Goal: Task Accomplishment & Management: Use online tool/utility

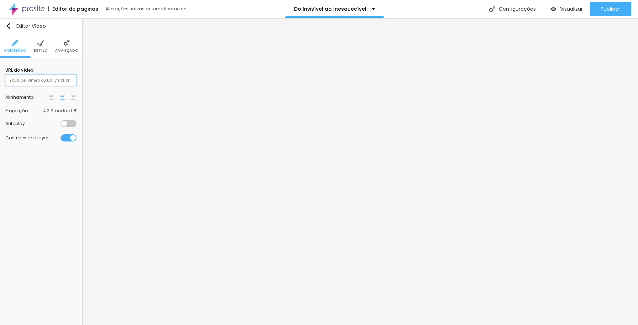
click at [64, 81] on input "text" at bounding box center [40, 79] width 71 height 11
paste input "[URL][DOMAIN_NAME]"
type input "[URL][DOMAIN_NAME]"
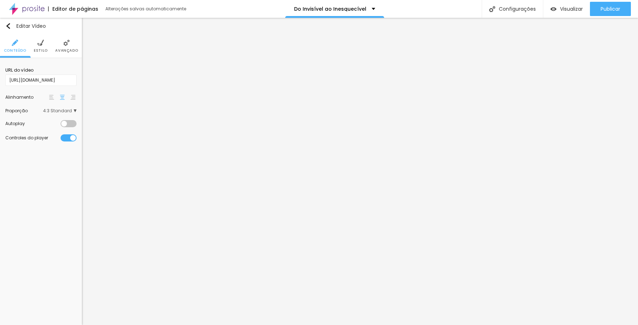
click at [75, 110] on span "4:3 Standard" at bounding box center [59, 111] width 33 height 4
click at [57, 129] on span "Wide" at bounding box center [47, 131] width 40 height 4
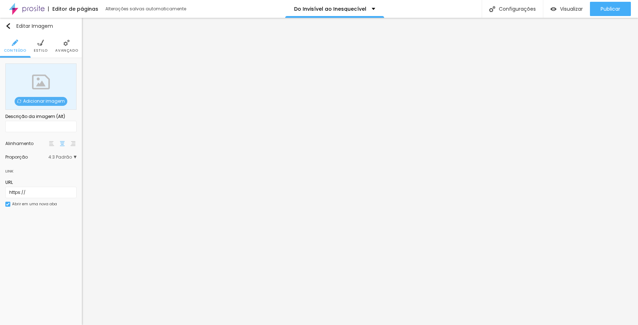
click at [74, 157] on span "4:3 Padrão" at bounding box center [62, 157] width 28 height 4
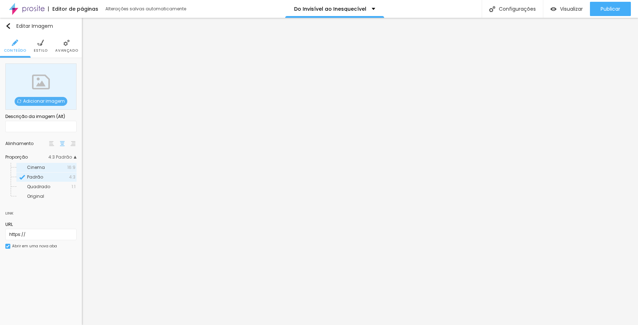
click at [68, 167] on span "16:9" at bounding box center [71, 167] width 8 height 4
click at [52, 101] on span "Adicionar imagem" at bounding box center [41, 101] width 53 height 9
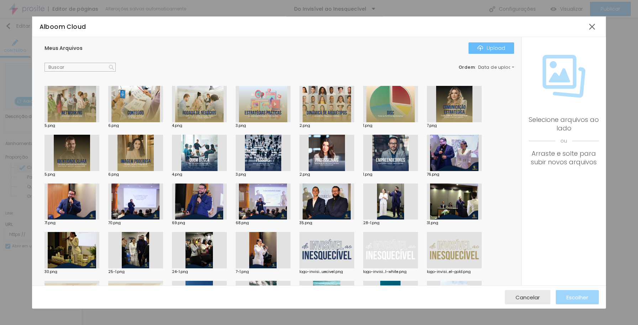
click at [502, 48] on div "Upload" at bounding box center [492, 48] width 28 height 6
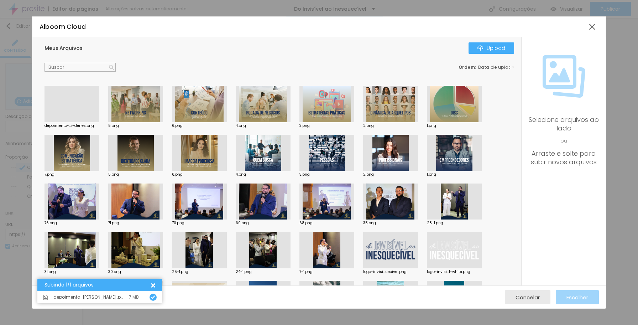
click at [83, 122] on div at bounding box center [72, 122] width 55 height 0
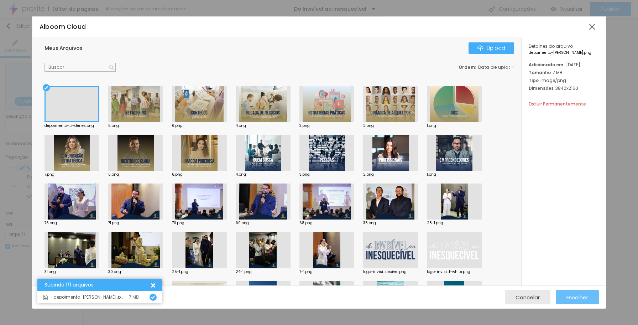
click at [579, 298] on span "Escolher" at bounding box center [578, 297] width 22 height 6
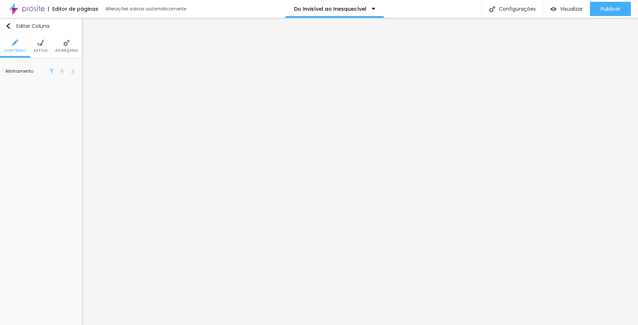
click at [64, 71] on img at bounding box center [62, 71] width 5 height 5
click at [52, 71] on img at bounding box center [51, 71] width 5 height 5
click at [53, 71] on img at bounding box center [51, 71] width 5 height 5
click at [70, 111] on span "4:3 Standard" at bounding box center [59, 111] width 33 height 4
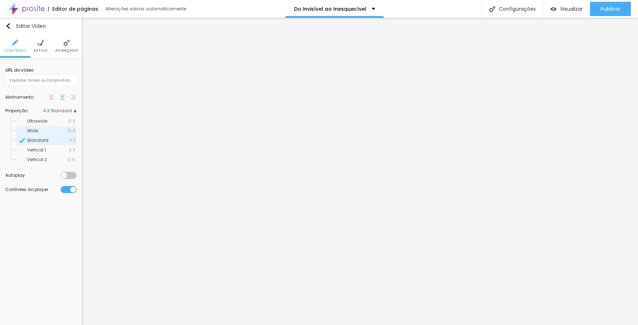
click at [59, 129] on span "Wide" at bounding box center [47, 131] width 40 height 4
click at [62, 81] on input "text" at bounding box center [40, 79] width 71 height 11
paste input "[URL][DOMAIN_NAME]"
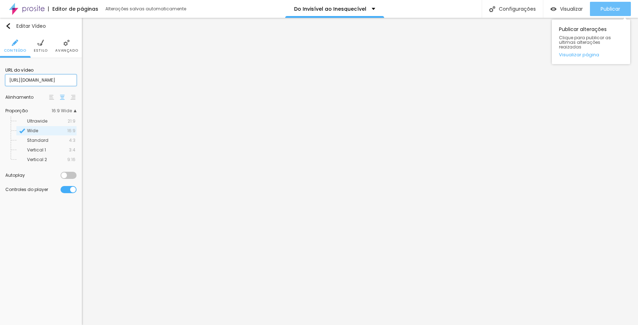
type input "[URL][DOMAIN_NAME]"
click at [71, 79] on input "[URL][DOMAIN_NAME]" at bounding box center [40, 79] width 71 height 11
click at [9, 79] on input "[URL][DOMAIN_NAME]" at bounding box center [40, 79] width 71 height 11
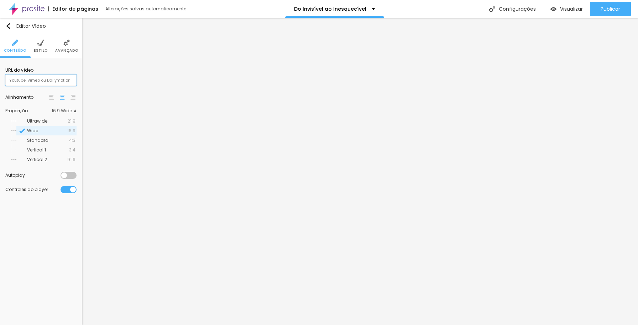
paste input "[URL][DOMAIN_NAME]"
type input "[URL][DOMAIN_NAME]"
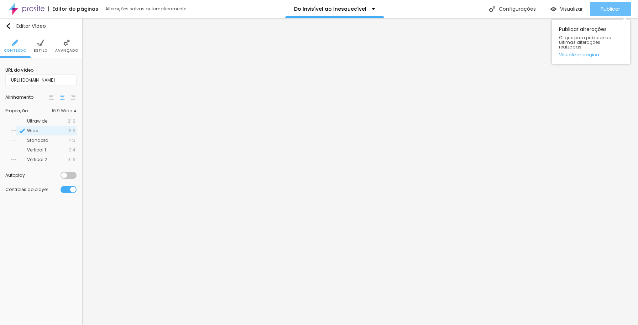
click at [605, 9] on span "Publicar" at bounding box center [611, 9] width 20 height 6
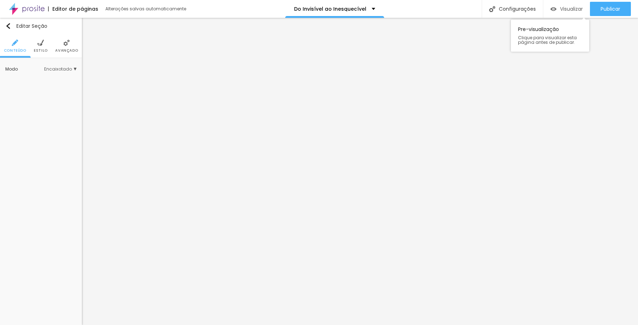
click at [573, 7] on span "Visualizar" at bounding box center [571, 9] width 23 height 6
click at [46, 52] on span "Estilo" at bounding box center [41, 51] width 14 height 4
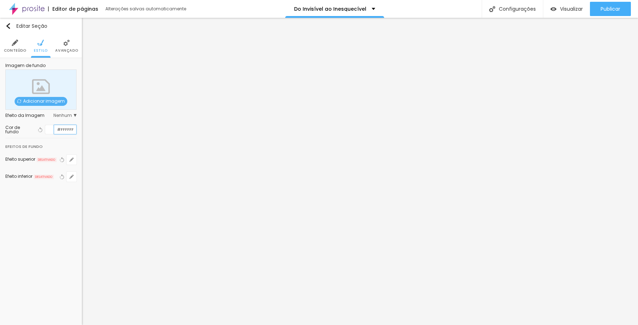
click at [65, 129] on input "#FFFFFF" at bounding box center [65, 129] width 22 height 9
paste input "20345"
paste input "9"
type input "#203459"
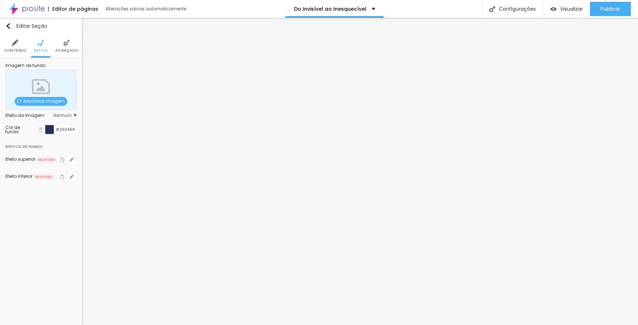
click at [62, 116] on span "Nenhum" at bounding box center [64, 115] width 23 height 4
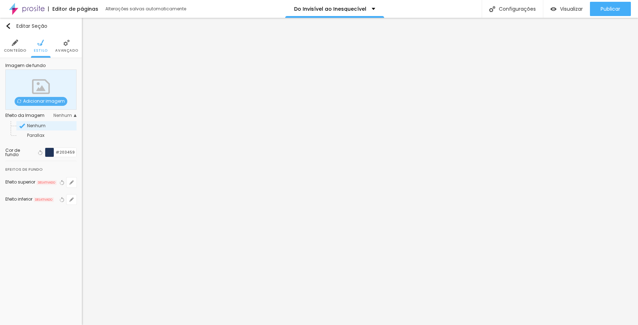
click at [62, 116] on span "Nenhum" at bounding box center [64, 115] width 23 height 4
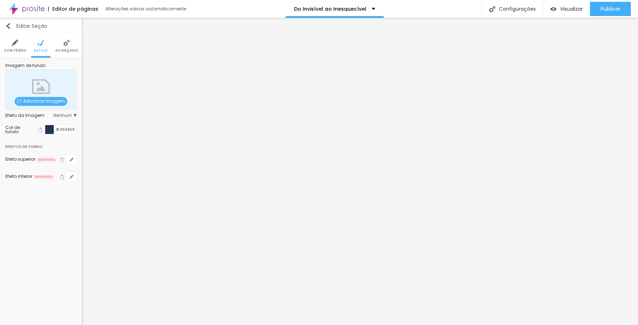
click at [9, 27] on img "button" at bounding box center [8, 26] width 6 height 6
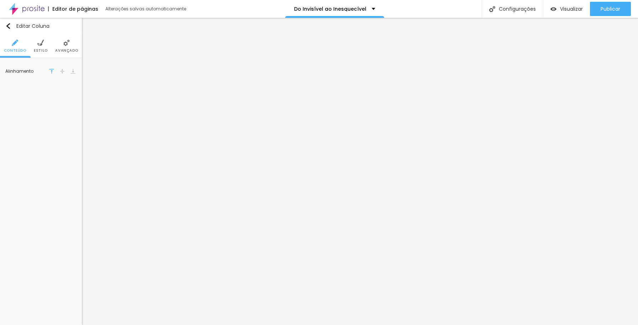
click at [70, 52] on span "Avançado" at bounding box center [66, 51] width 23 height 4
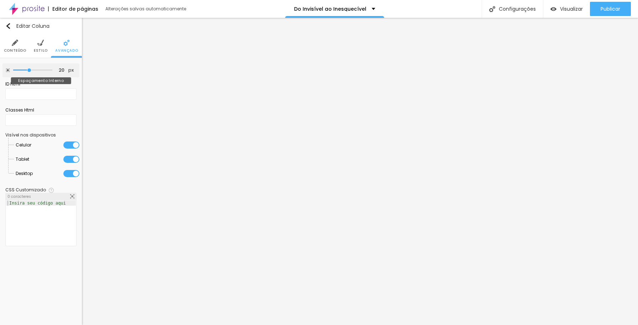
type input "15"
type input "10"
type input "0"
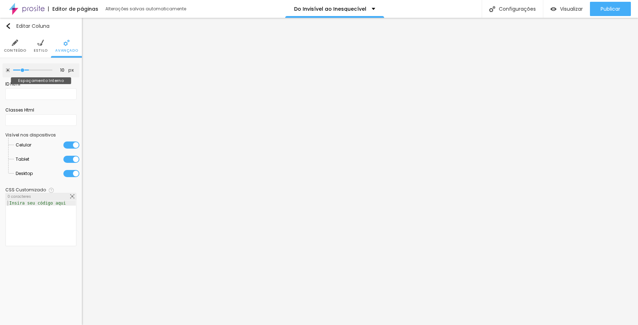
type input "0"
drag, startPoint x: 30, startPoint y: 69, endPoint x: 10, endPoint y: 66, distance: 20.8
type input "0"
click at [13, 68] on input "range" at bounding box center [32, 70] width 39 height 4
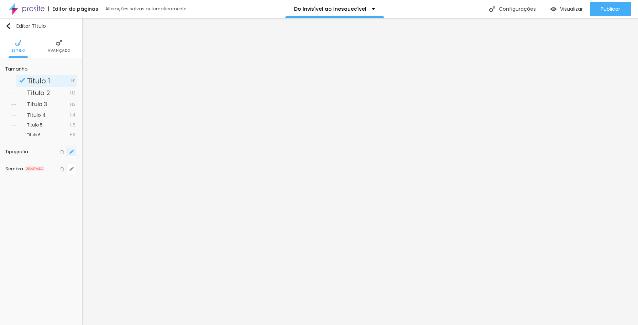
click at [74, 152] on button "button" at bounding box center [72, 152] width 10 height 10
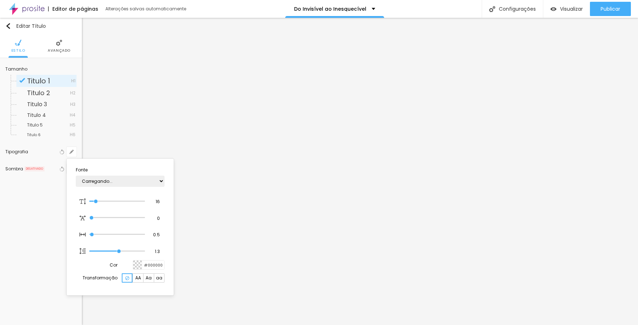
type input "1"
click at [130, 182] on select "AbrilFatface-Regular Actor-Regular Alegreya AlegreyaBlack [PERSON_NAME] Allan-R…" at bounding box center [120, 181] width 89 height 11
select select "Assistant"
click at [76, 176] on select "AbrilFatface-Regular Actor-Regular Alegreya AlegreyaBlack [PERSON_NAME] Allan-R…" at bounding box center [120, 181] width 89 height 11
type input "1"
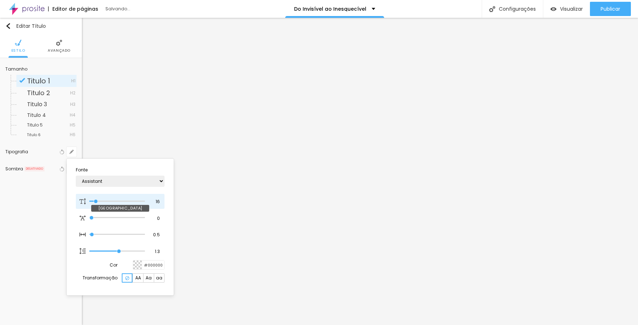
type input "70"
type input "1"
type input "70"
click at [126, 201] on input "range" at bounding box center [112, 201] width 46 height 6
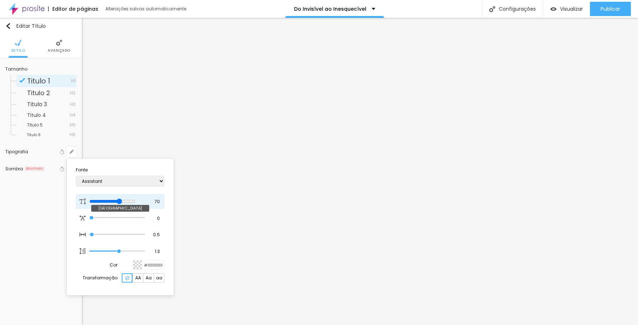
type input "1"
type input "70"
type input "1"
type input "69"
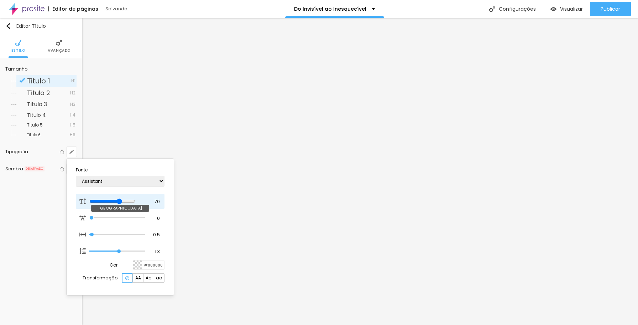
type input "1"
type input "68"
type input "1"
type input "64"
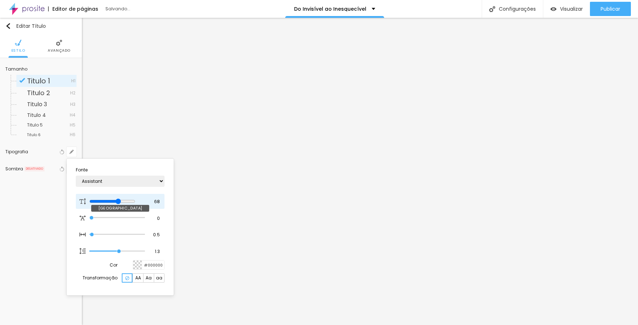
type input "64"
type input "1"
type input "63"
type input "1"
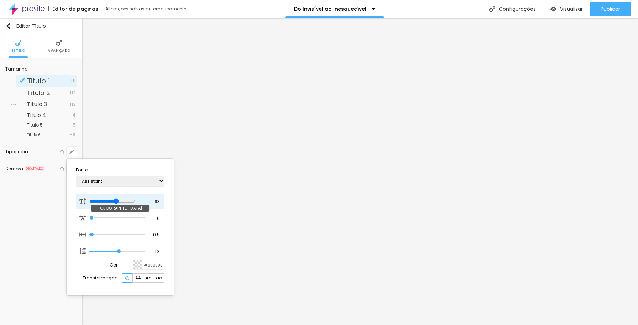
type input "62"
type input "1"
type input "61"
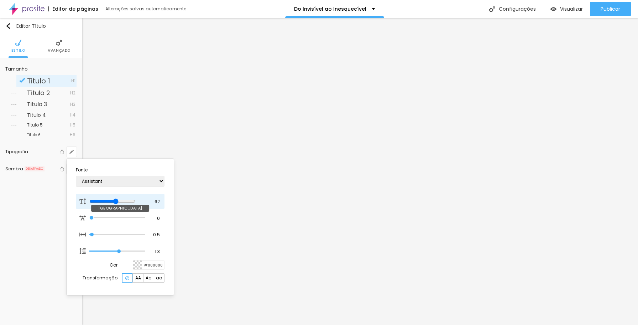
type input "1"
type input "60"
type input "1"
type input "59"
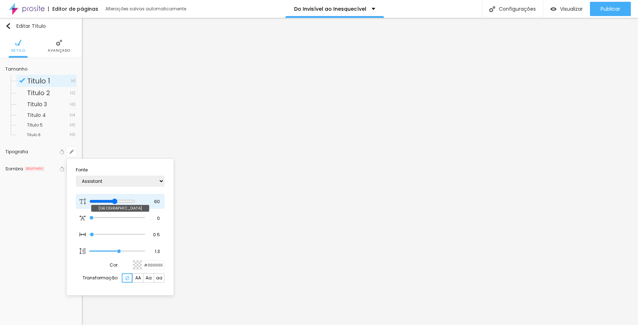
type input "59"
type input "1"
type input "58"
type input "1"
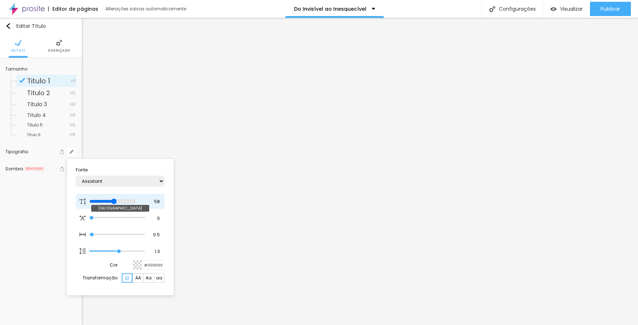
type input "57"
type input "1"
type input "56"
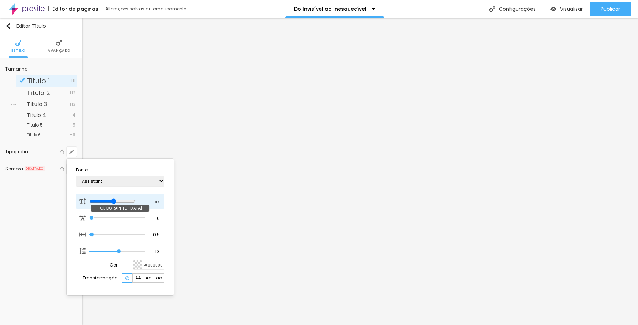
type input "1"
type input "55"
type input "1"
type input "54"
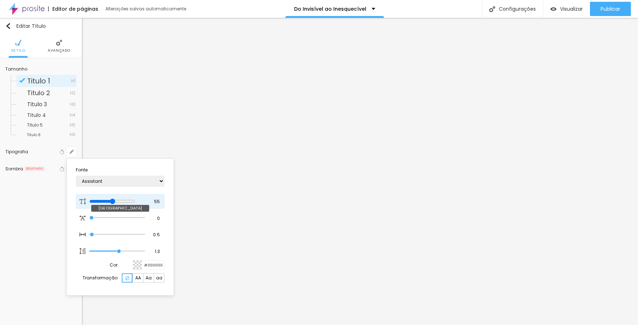
type input "54"
type input "1"
type input "53"
type input "1"
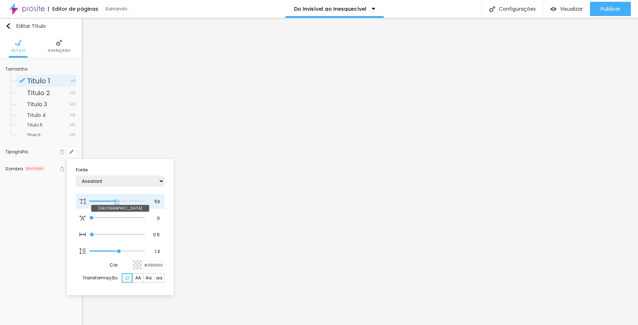
type input "52"
type input "1"
type input "51"
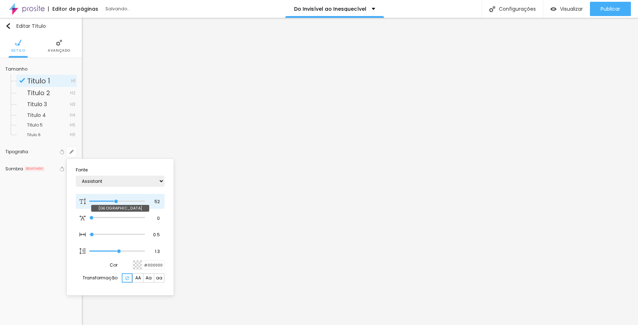
type input "1"
type input "50"
type input "1"
type input "49"
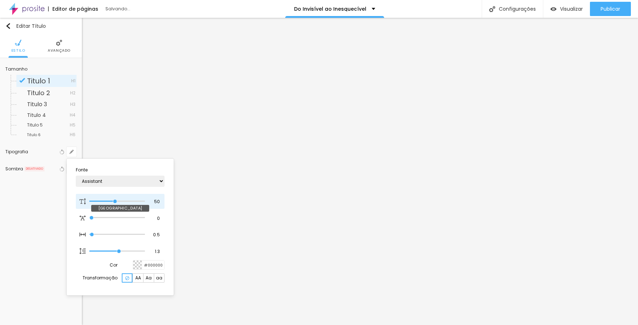
type input "49"
type input "1"
type input "50"
type input "1"
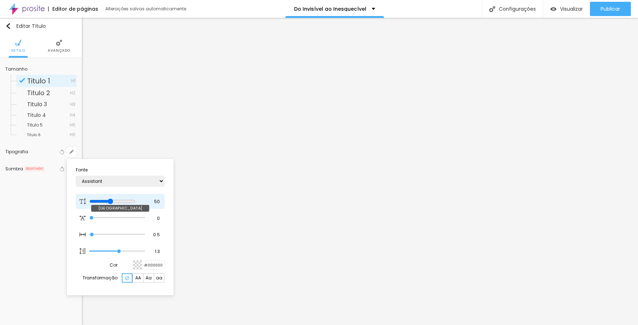
type input "51"
type input "1"
type input "50"
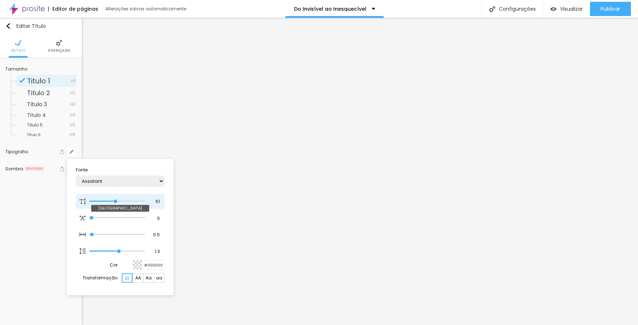
type input "1"
type input "49"
type input "1"
type input "48"
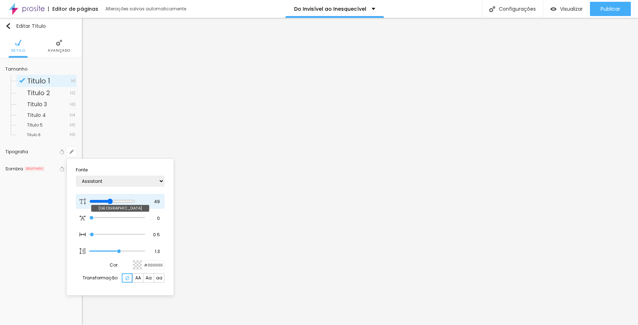
type input "48"
type input "1"
type input "47"
type input "1"
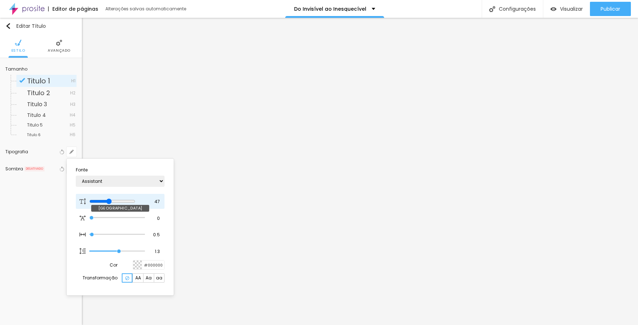
type input "46"
type input "1"
type input "45"
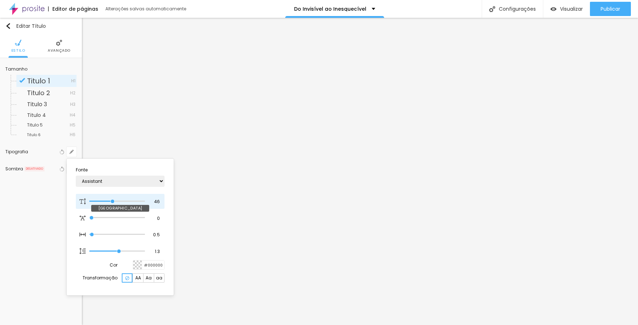
type input "1"
drag, startPoint x: 126, startPoint y: 200, endPoint x: 112, endPoint y: 196, distance: 14.8
type input "45"
click at [112, 199] on input "range" at bounding box center [117, 201] width 56 height 4
type input "1"
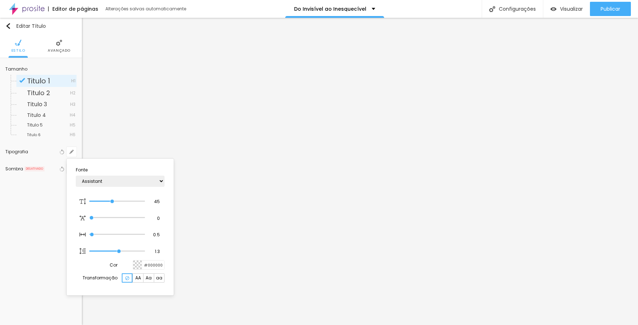
click at [59, 47] on div at bounding box center [319, 162] width 638 height 325
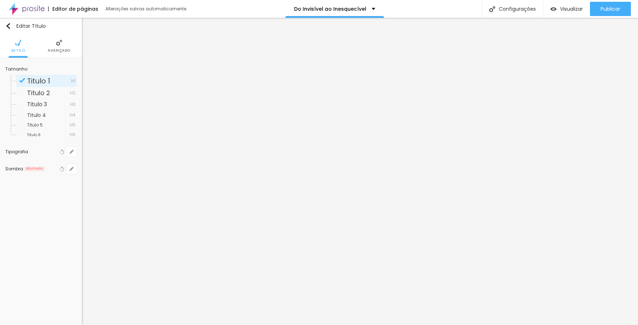
click at [59, 47] on li "Avançado" at bounding box center [59, 46] width 23 height 24
click at [57, 49] on span "Avançado" at bounding box center [59, 51] width 23 height 4
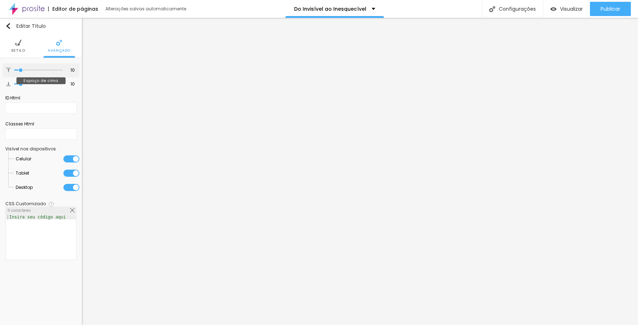
type input "4"
type input "0"
drag, startPoint x: 20, startPoint y: 70, endPoint x: 10, endPoint y: 67, distance: 10.3
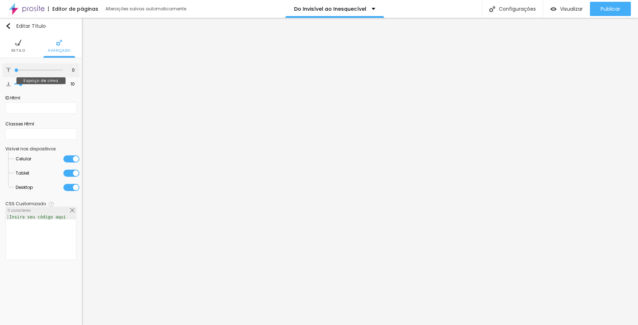
type input "0"
click at [14, 68] on input "range" at bounding box center [38, 70] width 48 height 4
type input "6"
type input "3"
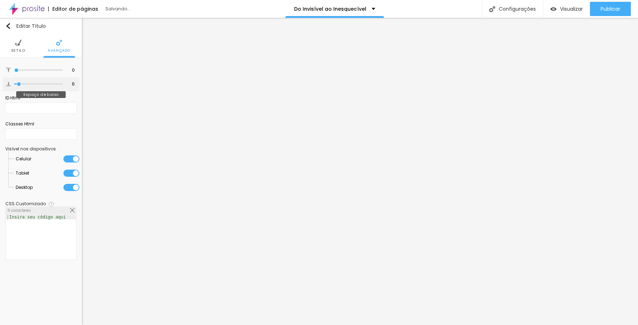
type input "3"
type input "0"
drag, startPoint x: 19, startPoint y: 83, endPoint x: 11, endPoint y: 80, distance: 8.6
type input "0"
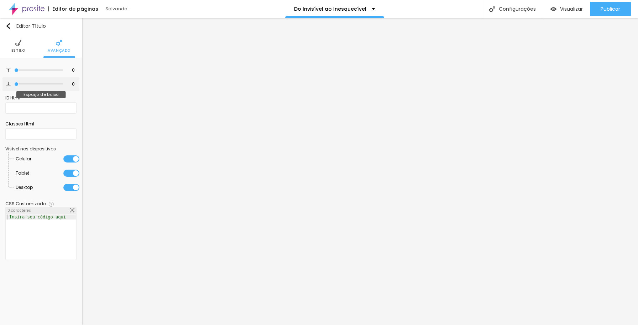
click at [14, 82] on input "range" at bounding box center [38, 84] width 48 height 4
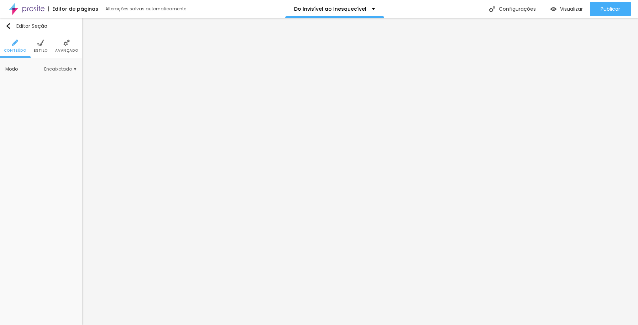
click at [40, 49] on span "Estilo" at bounding box center [41, 51] width 14 height 4
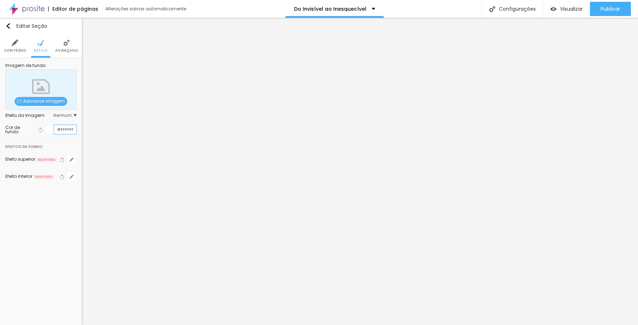
click at [73, 130] on input "#FFFFFF" at bounding box center [65, 129] width 22 height 9
paste input "203459"
type input "#203459"
click at [10, 26] on img "button" at bounding box center [8, 26] width 6 height 6
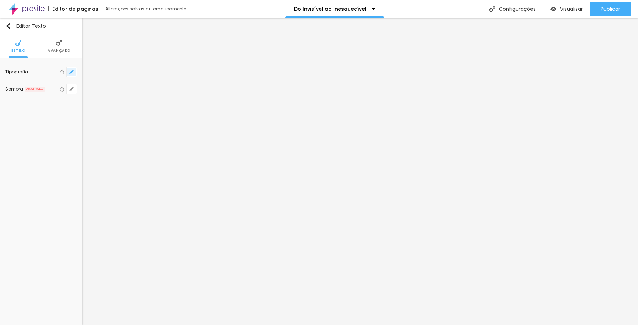
click at [72, 73] on icon "button" at bounding box center [71, 72] width 4 height 4
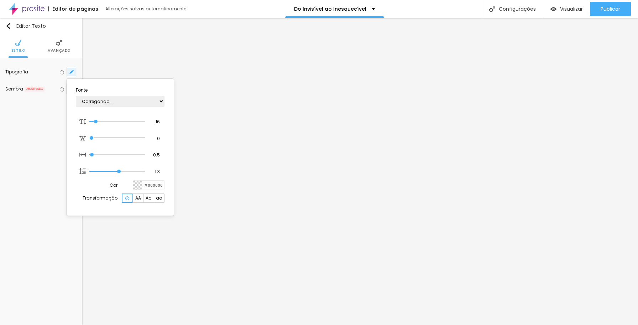
type input "1"
click at [161, 101] on select "AbrilFatface-Regular Actor-Regular Alegreya AlegreyaBlack [PERSON_NAME] Allan-R…" at bounding box center [120, 101] width 89 height 11
select select "Assistant"
click at [76, 96] on select "AbrilFatface-Regular Actor-Regular Alegreya AlegreyaBlack [PERSON_NAME] Allan-R…" at bounding box center [120, 101] width 89 height 11
type input "1"
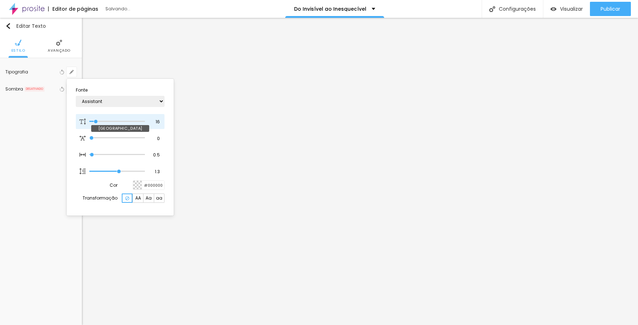
type input "47"
type input "1"
type input "47"
click at [113, 122] on input "range" at bounding box center [112, 122] width 46 height 6
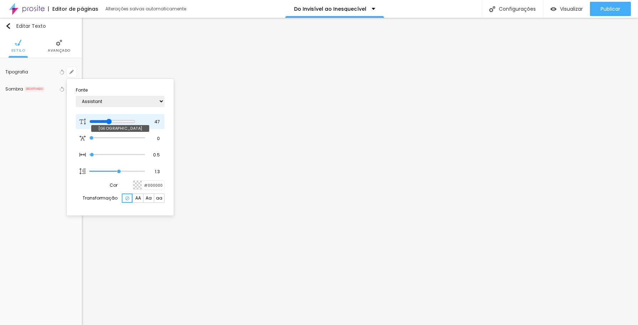
type input "1"
type input "32"
type input "1"
type input "32"
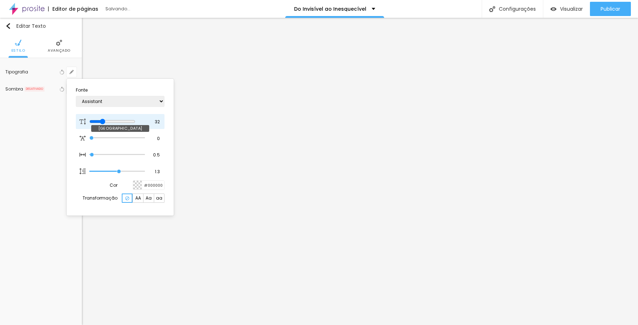
click at [105, 121] on input "range" at bounding box center [112, 122] width 46 height 6
type input "1"
click at [348, 167] on div at bounding box center [319, 162] width 638 height 325
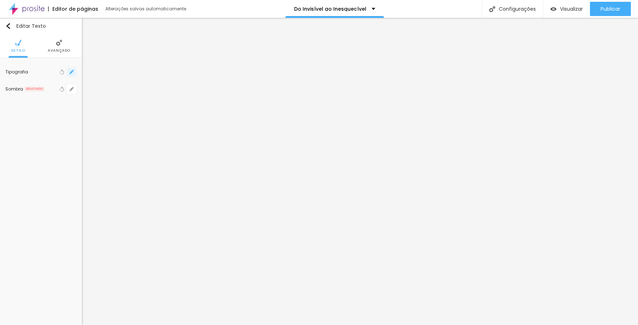
click at [73, 73] on icon "button" at bounding box center [71, 72] width 4 height 4
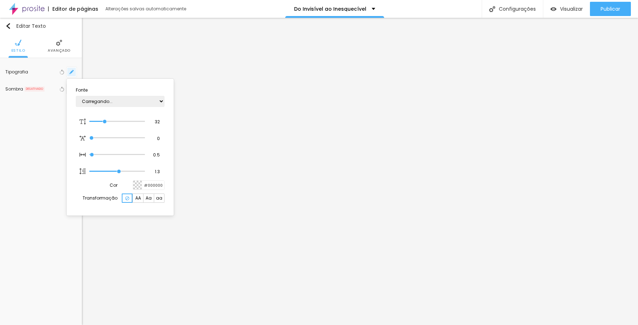
type input "1"
type input "33"
type input "1"
type input "35"
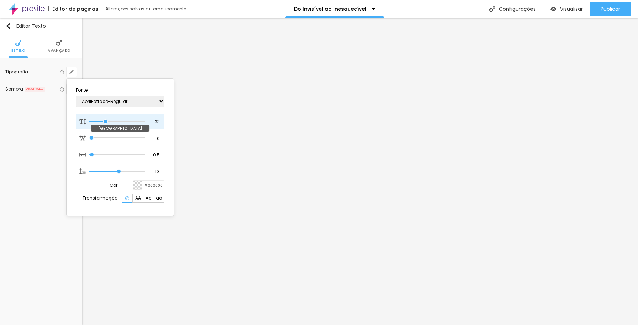
type input "35"
type input "1"
type input "36"
type input "1"
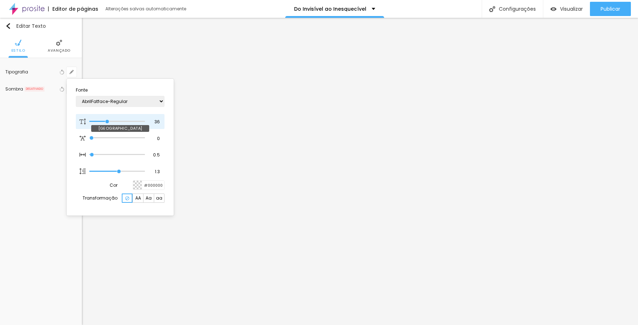
type input "37"
type input "1"
type input "38"
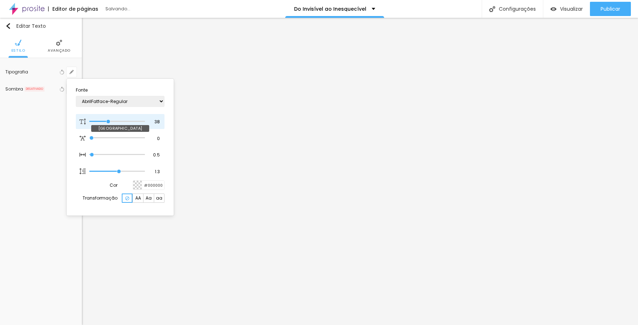
type input "1"
type input "39"
type input "1"
type input "40"
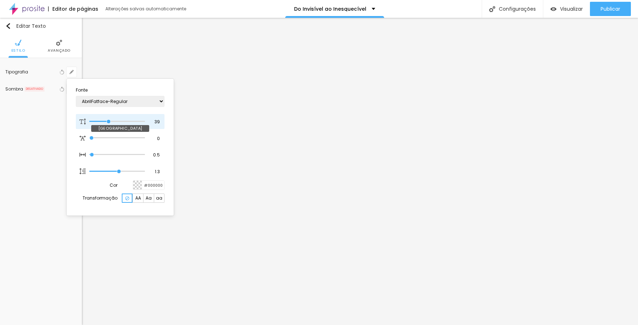
type input "40"
type input "1"
drag, startPoint x: 105, startPoint y: 122, endPoint x: 109, endPoint y: 121, distance: 4.0
type input "40"
click at [109, 121] on input "range" at bounding box center [117, 122] width 56 height 4
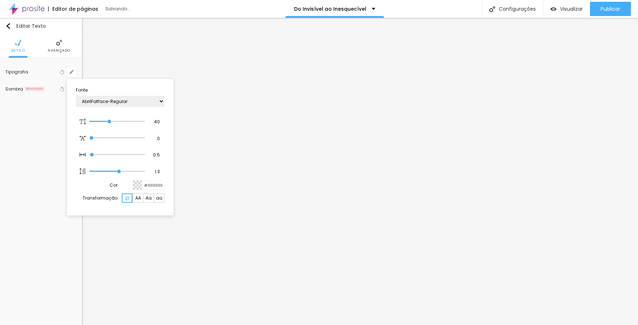
type input "1"
click at [318, 121] on div at bounding box center [319, 162] width 638 height 325
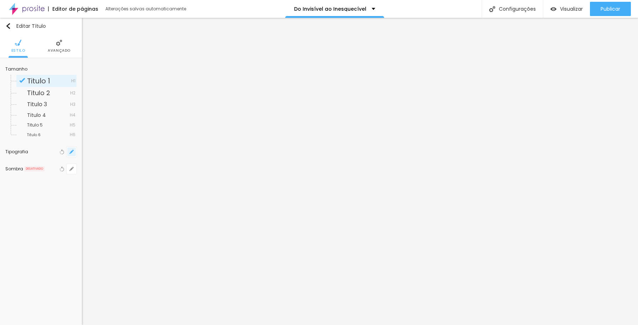
click at [71, 151] on icon "button" at bounding box center [71, 152] width 4 height 4
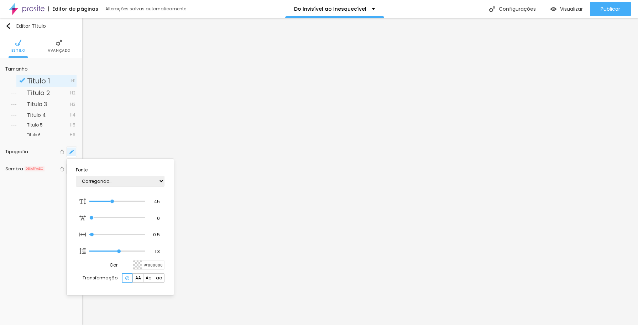
type input "1"
type input "46"
type input "1"
type input "47"
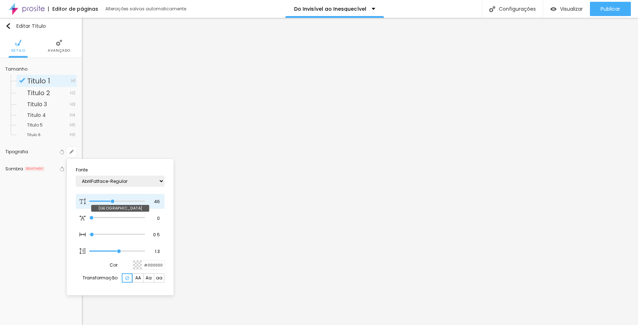
type input "47"
type input "1"
type input "48"
type input "1"
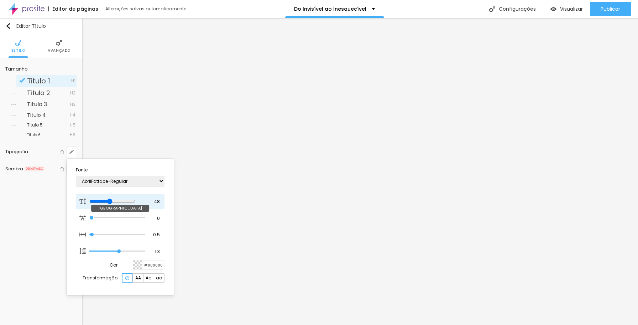
type input "49"
type input "1"
type input "50"
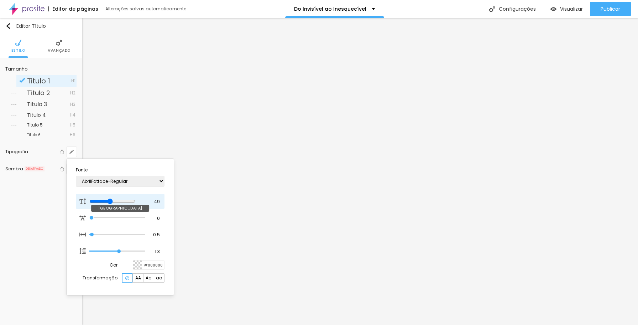
type input "1"
type input "51"
type input "1"
type input "52"
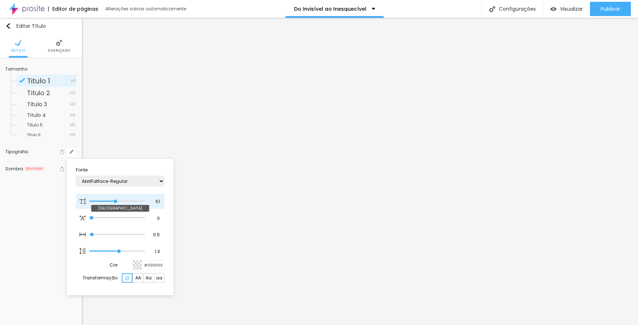
type input "52"
type input "1"
type input "53"
type input "1"
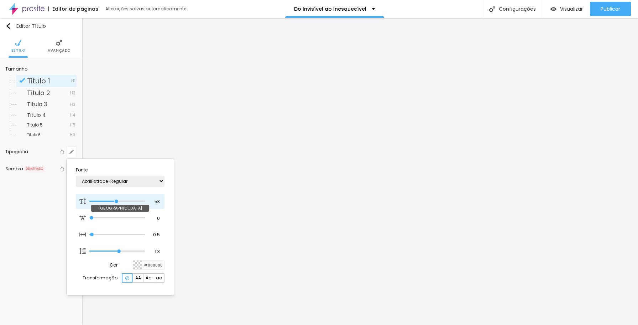
type input "54"
type input "1"
type input "55"
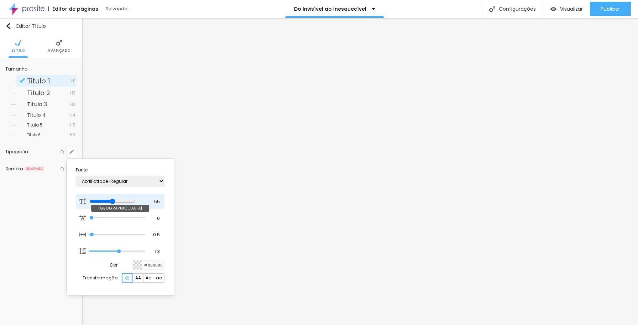
type input "1"
type input "56"
type input "1"
type input "57"
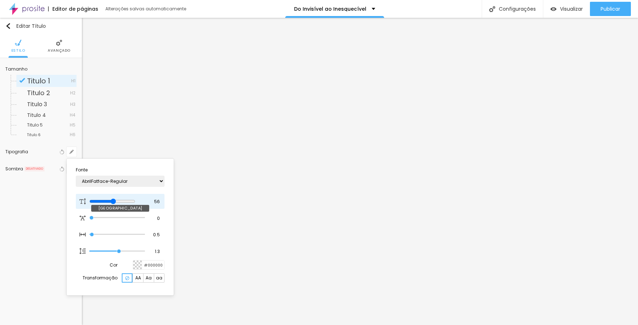
type input "57"
type input "1"
type input "58"
type input "1"
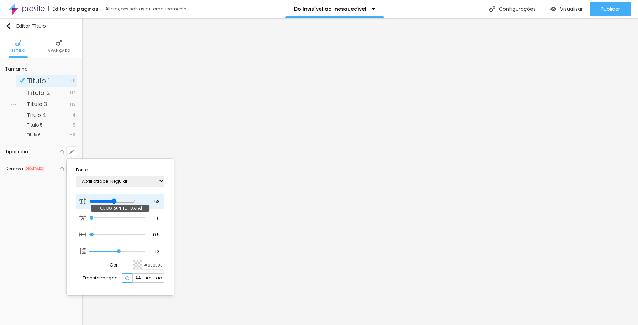
type input "59"
type input "1"
type input "60"
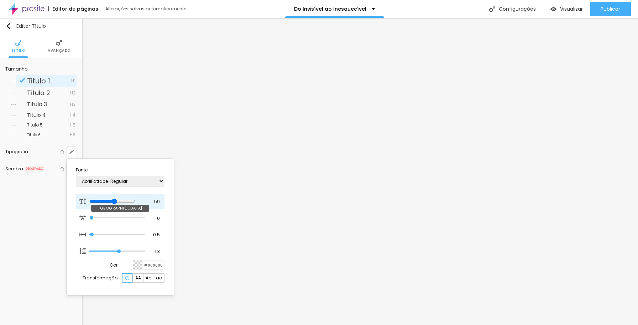
type input "1"
drag, startPoint x: 112, startPoint y: 201, endPoint x: 120, endPoint y: 202, distance: 7.9
type input "60"
click at [120, 202] on input "range" at bounding box center [112, 201] width 46 height 6
type input "1"
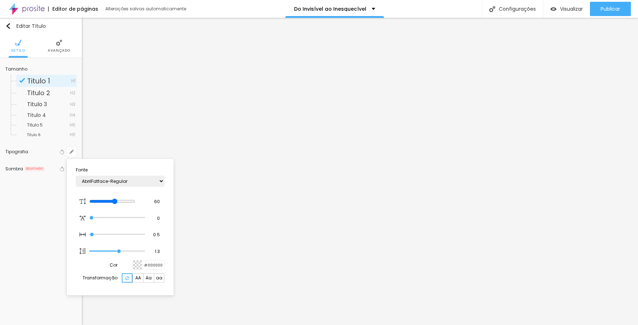
click at [329, 125] on div at bounding box center [319, 162] width 638 height 325
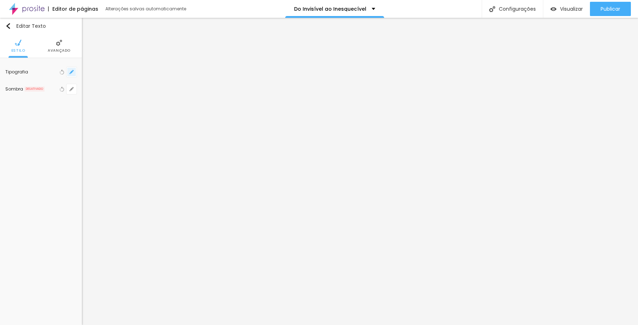
click at [74, 73] on button "button" at bounding box center [72, 72] width 10 height 10
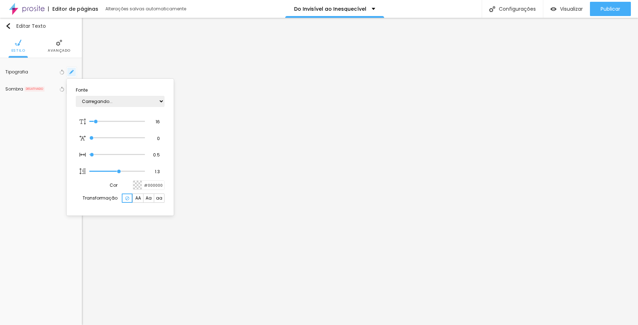
type input "1"
drag, startPoint x: 96, startPoint y: 120, endPoint x: 100, endPoint y: 120, distance: 4.3
click at [100, 120] on input "range" at bounding box center [117, 122] width 56 height 4
click at [58, 48] on div at bounding box center [319, 162] width 638 height 325
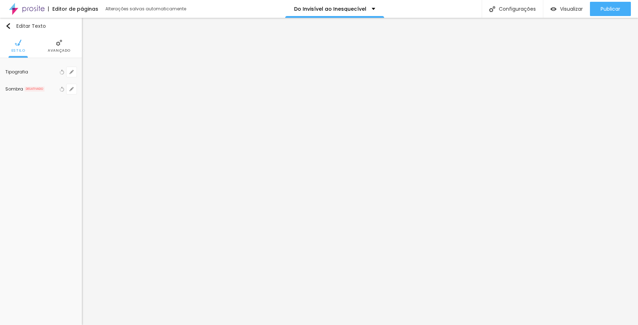
click at [58, 49] on span "Avançado" at bounding box center [59, 51] width 23 height 4
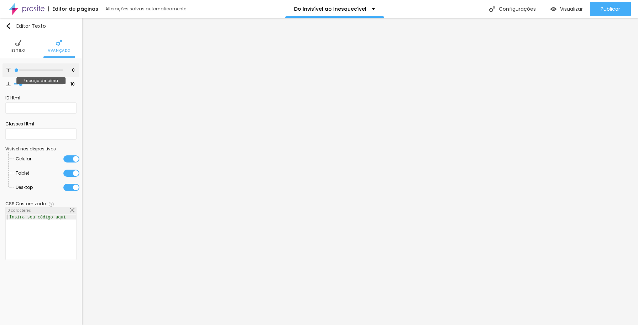
drag, startPoint x: 21, startPoint y: 70, endPoint x: 12, endPoint y: 69, distance: 8.9
click at [14, 69] on input "range" at bounding box center [38, 70] width 48 height 4
click at [24, 84] on input "range" at bounding box center [38, 84] width 48 height 4
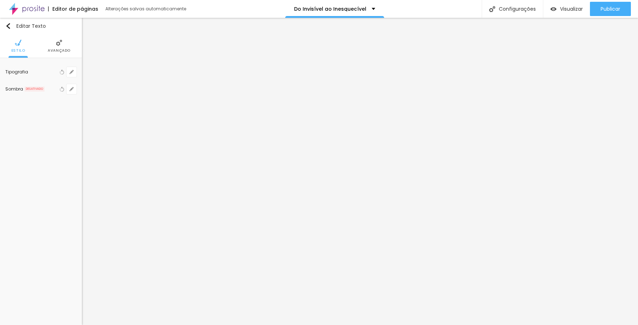
click at [67, 49] on span "Avançado" at bounding box center [59, 51] width 23 height 4
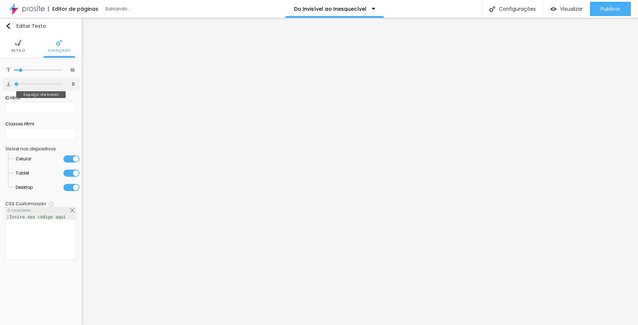
drag, startPoint x: 20, startPoint y: 84, endPoint x: 14, endPoint y: 83, distance: 6.5
click at [14, 83] on input "range" at bounding box center [38, 84] width 48 height 4
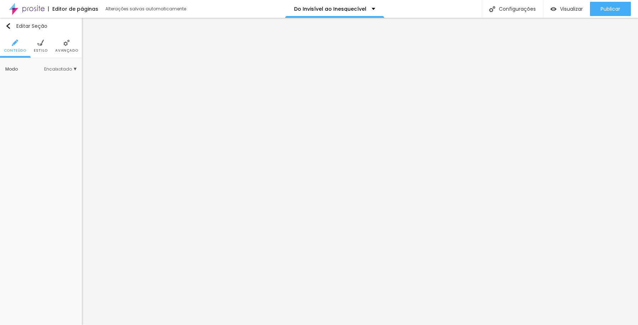
click at [68, 48] on li "Avançado" at bounding box center [66, 46] width 23 height 24
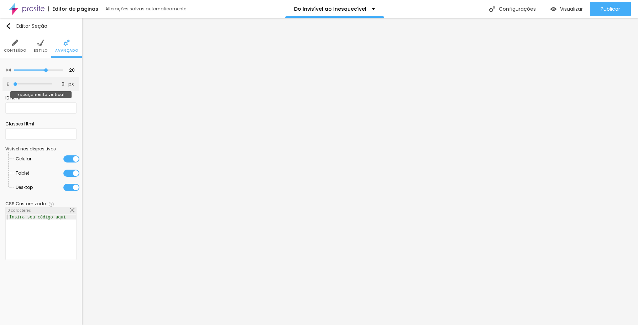
drag, startPoint x: 19, startPoint y: 84, endPoint x: 11, endPoint y: 82, distance: 7.4
click at [13, 82] on input "range" at bounding box center [32, 84] width 39 height 4
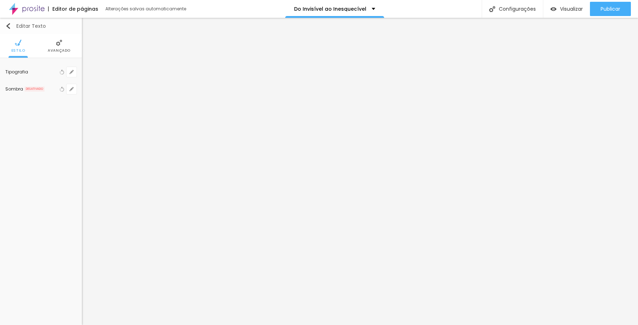
click at [9, 25] on img "button" at bounding box center [8, 26] width 6 height 6
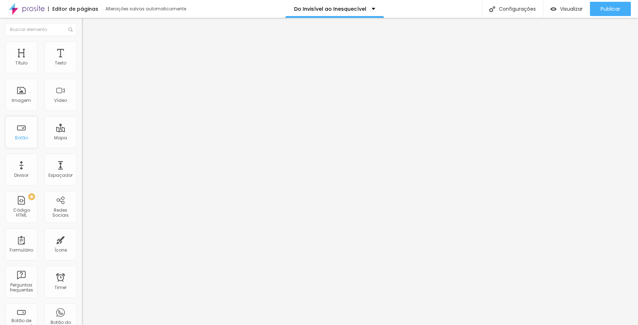
click at [26, 134] on div "Botão" at bounding box center [21, 132] width 32 height 32
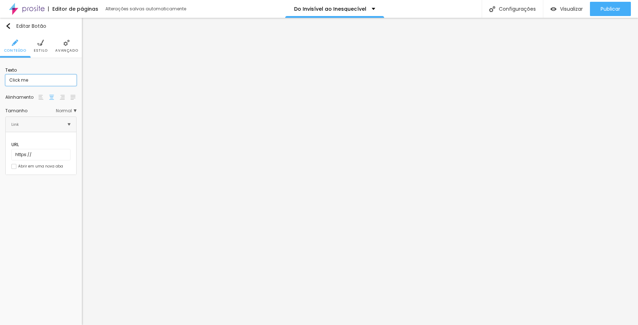
click at [42, 81] on input "Click me" at bounding box center [40, 79] width 71 height 11
click at [76, 110] on span "Normal" at bounding box center [66, 111] width 21 height 4
click at [58, 140] on span "Grande" at bounding box center [51, 140] width 48 height 4
click at [42, 47] on li "Estilo" at bounding box center [41, 46] width 14 height 24
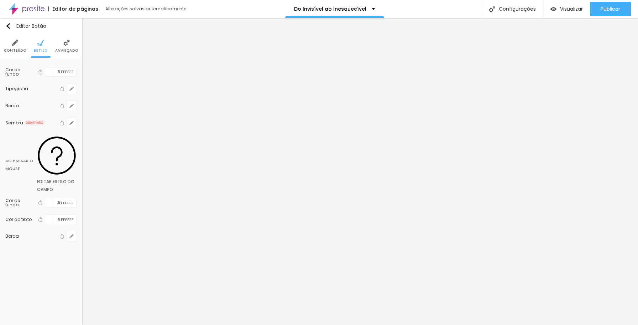
click at [51, 71] on div at bounding box center [49, 71] width 9 height 9
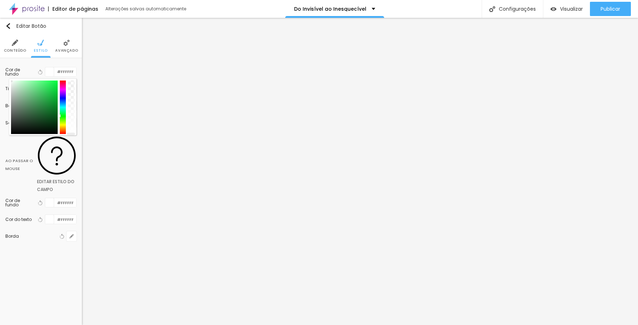
click at [64, 114] on div at bounding box center [63, 106] width 6 height 53
click at [54, 90] on div at bounding box center [34, 106] width 47 height 53
click at [46, 84] on div at bounding box center [34, 106] width 47 height 53
click at [43, 227] on div "Borda Voltar ao padrão" at bounding box center [40, 235] width 71 height 17
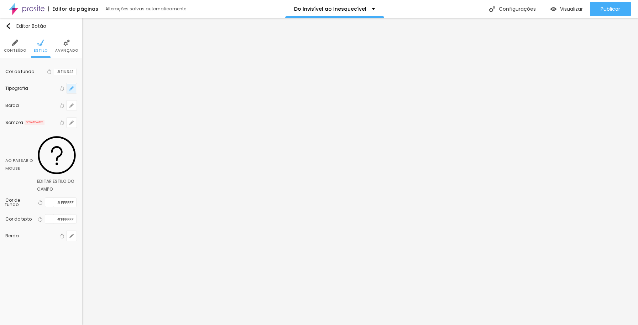
click at [72, 90] on icon "button" at bounding box center [71, 88] width 4 height 4
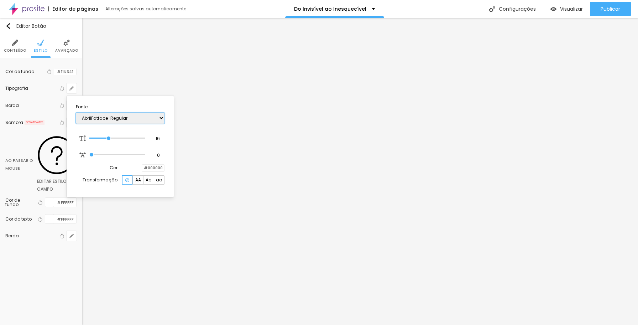
click at [140, 120] on select "AbrilFatface-Regular Actor-Regular Alegreya AlegreyaBlack [PERSON_NAME] Allan-R…" at bounding box center [120, 118] width 89 height 11
click at [76, 113] on select "AbrilFatface-Regular Actor-Regular Alegreya AlegreyaBlack [PERSON_NAME] Allan-R…" at bounding box center [120, 118] width 89 height 11
click at [38, 101] on div at bounding box center [319, 162] width 638 height 325
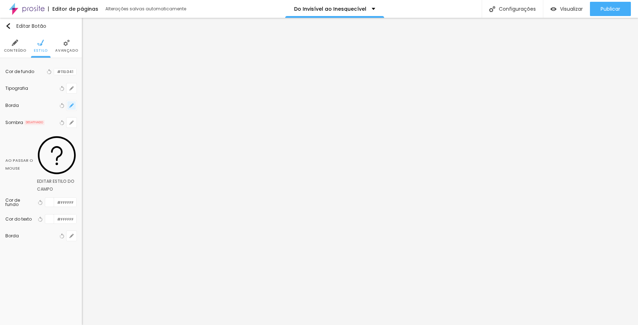
click at [72, 107] on icon "button" at bounding box center [71, 105] width 4 height 4
drag, startPoint x: 78, startPoint y: 131, endPoint x: 103, endPoint y: 142, distance: 27.7
click at [103, 136] on input "range" at bounding box center [93, 134] width 49 height 4
click at [48, 120] on div at bounding box center [319, 162] width 638 height 325
click at [74, 123] on button "button" at bounding box center [72, 123] width 10 height 10
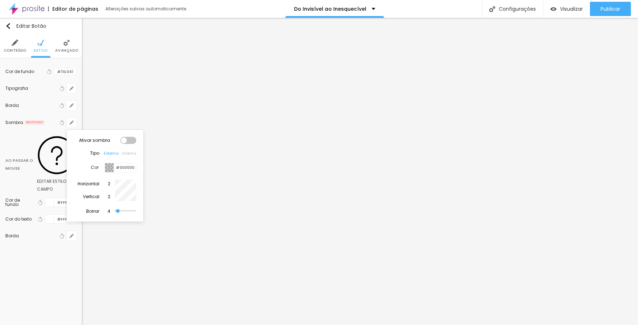
click at [125, 141] on div at bounding box center [128, 140] width 16 height 7
click at [119, 211] on input "range" at bounding box center [125, 211] width 21 height 4
click at [50, 107] on div at bounding box center [319, 162] width 638 height 325
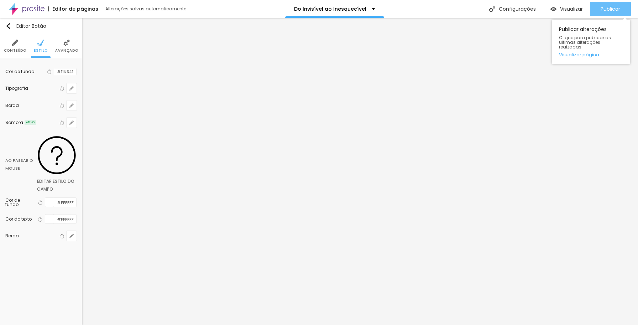
click at [612, 9] on span "Publicar" at bounding box center [611, 9] width 20 height 6
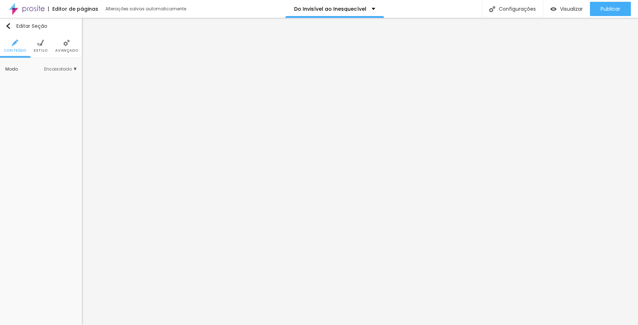
click at [42, 45] on img at bounding box center [40, 43] width 6 height 6
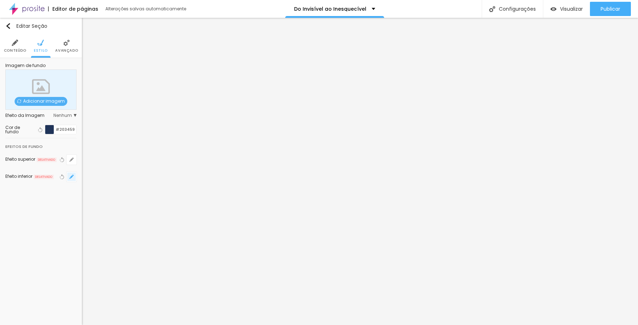
click at [73, 177] on icon "button" at bounding box center [71, 176] width 4 height 4
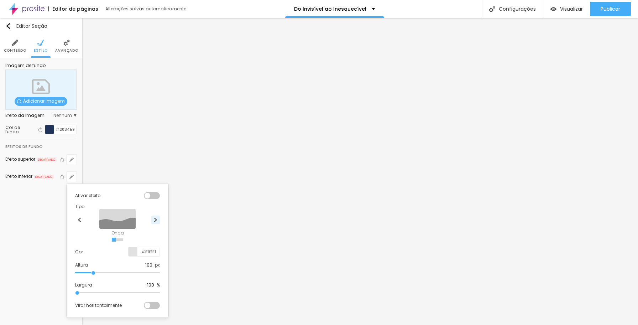
click at [156, 220] on img at bounding box center [155, 220] width 4 height 4
click at [88, 272] on input "range" at bounding box center [117, 273] width 85 height 4
click at [82, 272] on input "range" at bounding box center [117, 273] width 85 height 4
click at [226, 233] on div at bounding box center [319, 162] width 638 height 325
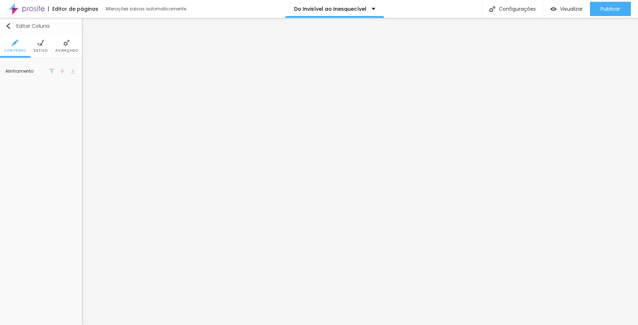
click at [10, 27] on img "button" at bounding box center [8, 26] width 6 height 6
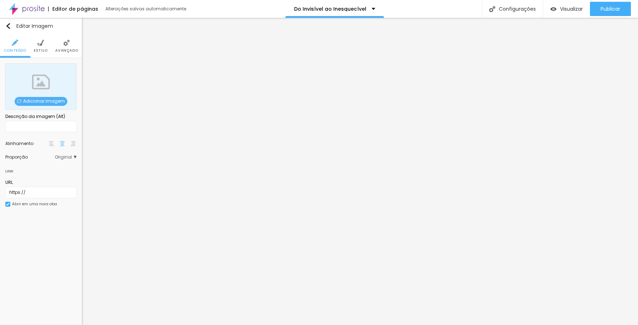
click at [73, 157] on span "Original" at bounding box center [66, 157] width 22 height 4
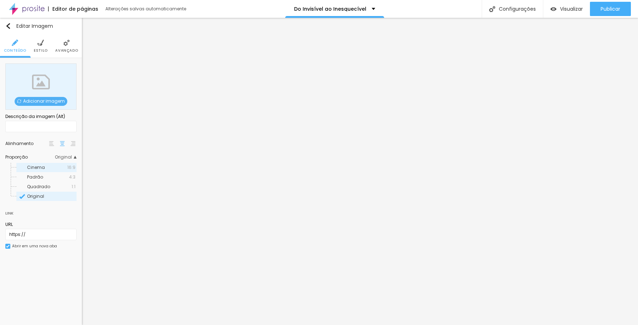
click at [66, 167] on span "Cinema" at bounding box center [47, 167] width 40 height 4
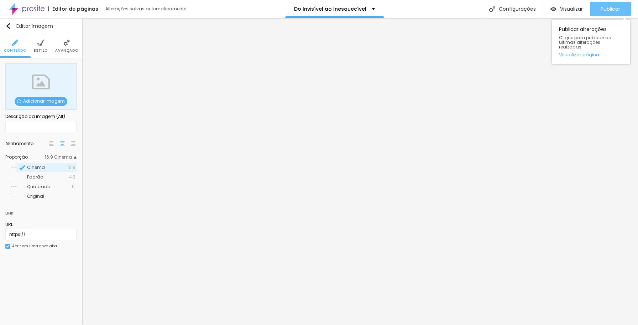
click at [606, 6] on span "Publicar" at bounding box center [611, 9] width 20 height 6
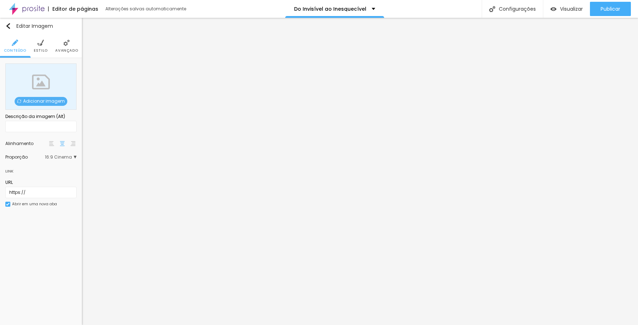
click at [54, 103] on span "Adicionar imagem" at bounding box center [41, 101] width 53 height 9
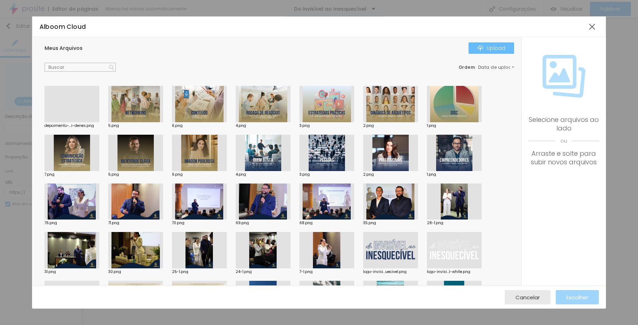
click at [492, 47] on div "Upload" at bounding box center [492, 48] width 28 height 6
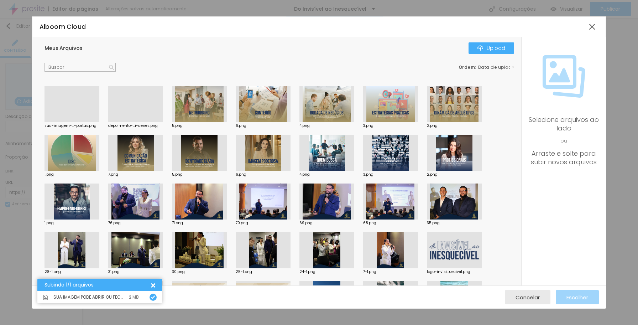
click at [83, 122] on div at bounding box center [72, 122] width 55 height 0
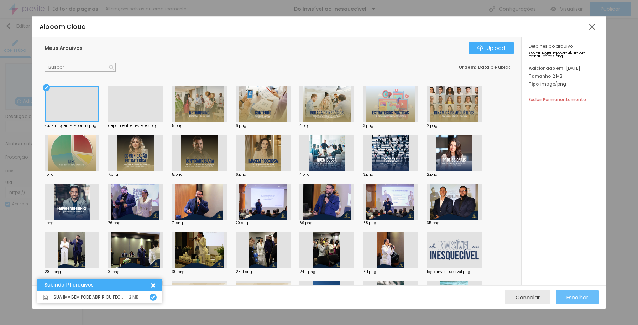
click at [583, 298] on span "Escolher" at bounding box center [578, 297] width 22 height 6
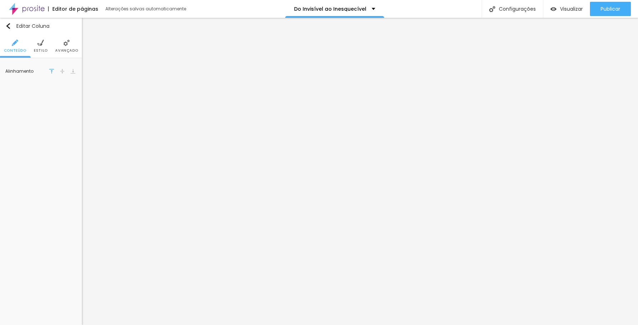
click at [67, 49] on span "Avançado" at bounding box center [66, 51] width 23 height 4
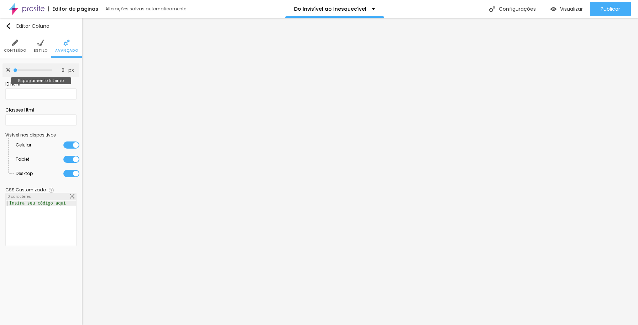
drag, startPoint x: 30, startPoint y: 70, endPoint x: -1, endPoint y: 63, distance: 31.4
click at [13, 68] on input "range" at bounding box center [32, 70] width 39 height 4
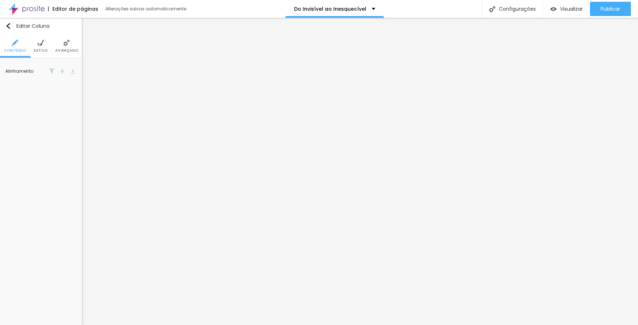
click at [72, 46] on li "Avançado" at bounding box center [66, 46] width 23 height 24
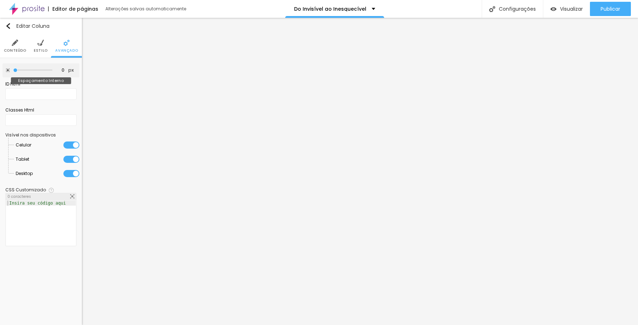
drag, startPoint x: 29, startPoint y: 68, endPoint x: 7, endPoint y: 65, distance: 22.4
click at [13, 68] on input "range" at bounding box center [32, 70] width 39 height 4
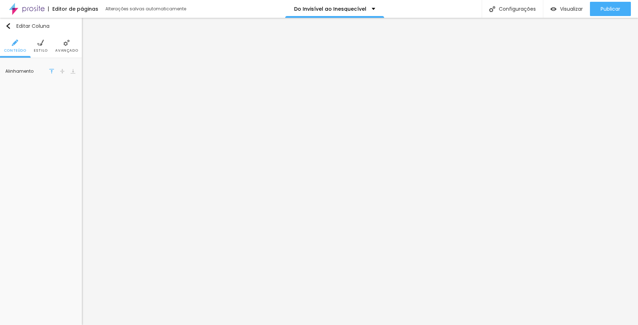
click at [42, 47] on li "Estilo" at bounding box center [41, 46] width 14 height 24
click at [10, 26] on img "button" at bounding box center [8, 26] width 6 height 6
click at [74, 73] on button "button" at bounding box center [72, 72] width 10 height 10
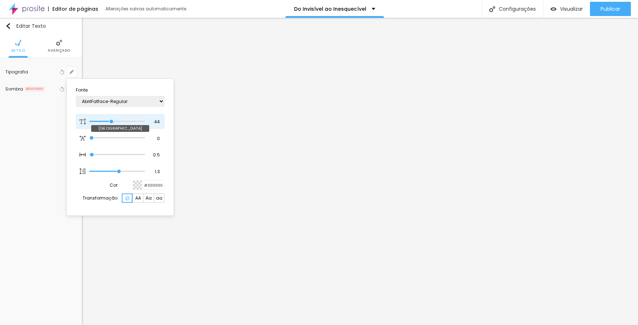
drag, startPoint x: 96, startPoint y: 121, endPoint x: 111, endPoint y: 121, distance: 15.3
click at [111, 121] on input "range" at bounding box center [117, 122] width 56 height 4
click at [112, 121] on input "range" at bounding box center [117, 122] width 56 height 4
click at [116, 101] on select "AbrilFatface-Regular Actor-Regular Alegreya AlegreyaBlack [PERSON_NAME] Allan-R…" at bounding box center [120, 101] width 89 height 11
click at [76, 96] on select "AbrilFatface-Regular Actor-Regular Alegreya AlegreyaBlack [PERSON_NAME] Allan-R…" at bounding box center [120, 101] width 89 height 11
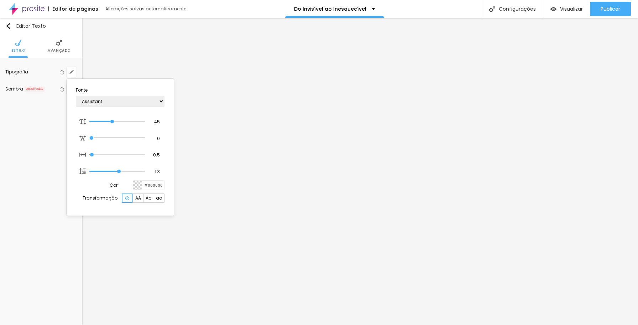
click at [413, 125] on div at bounding box center [319, 162] width 638 height 325
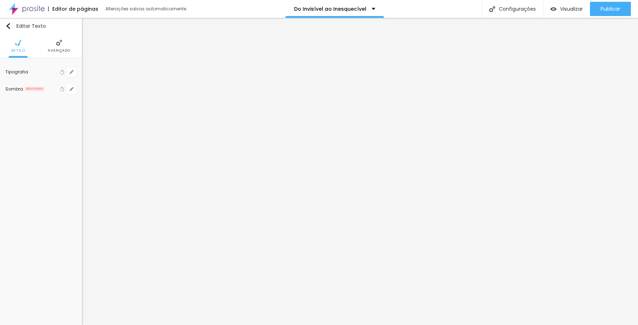
click at [62, 49] on span "Avançado" at bounding box center [59, 51] width 23 height 4
click at [62, 70] on img at bounding box center [62, 71] width 5 height 5
click at [10, 26] on img "button" at bounding box center [8, 26] width 6 height 6
click at [73, 73] on icon "button" at bounding box center [71, 72] width 4 height 4
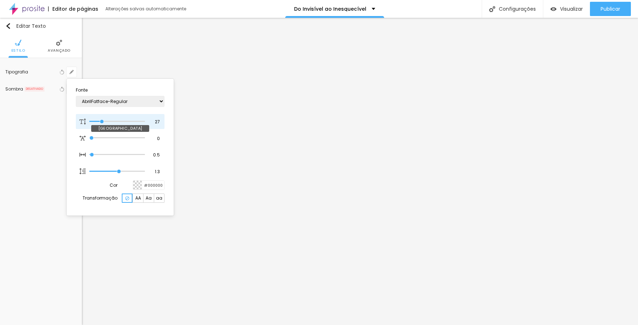
drag, startPoint x: 97, startPoint y: 121, endPoint x: 102, endPoint y: 121, distance: 5.3
click at [102, 121] on input "range" at bounding box center [117, 122] width 56 height 4
click at [471, 186] on div at bounding box center [319, 162] width 638 height 325
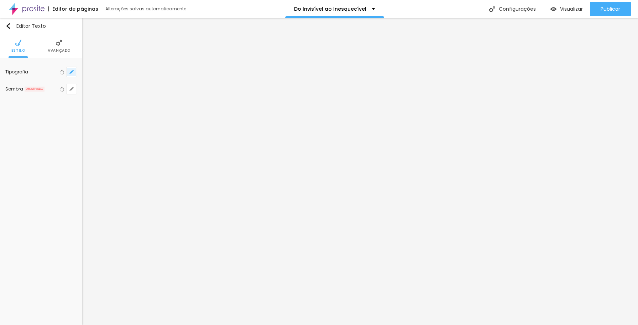
click at [73, 73] on icon "button" at bounding box center [71, 72] width 4 height 4
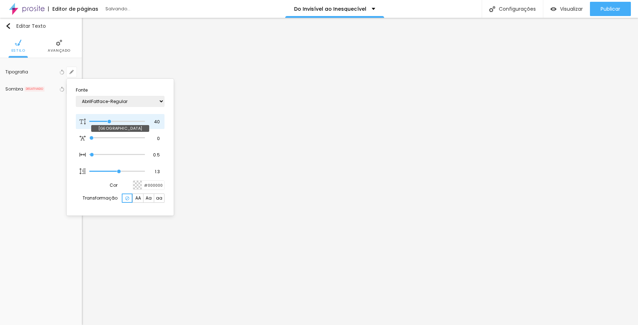
click at [110, 121] on input "range" at bounding box center [117, 122] width 56 height 4
click at [500, 198] on div at bounding box center [319, 162] width 638 height 325
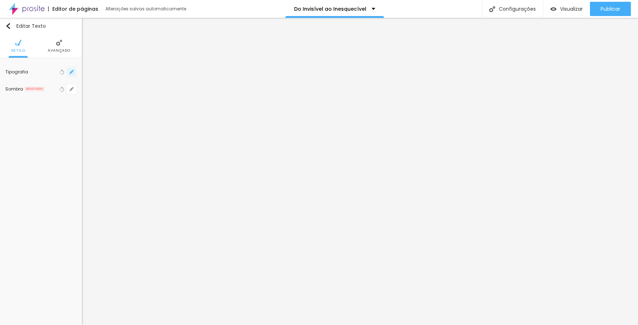
click at [72, 72] on icon "button" at bounding box center [71, 72] width 4 height 4
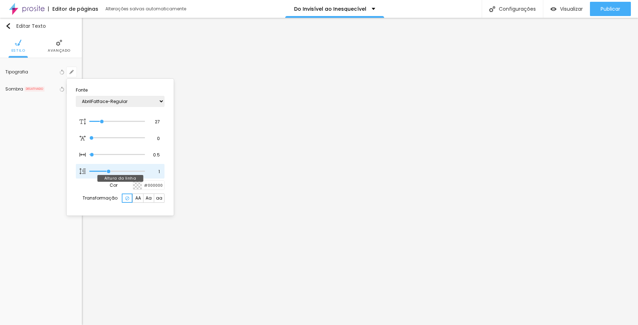
drag, startPoint x: 120, startPoint y: 171, endPoint x: 110, endPoint y: 169, distance: 10.5
click at [110, 169] on input "range" at bounding box center [117, 171] width 56 height 4
click at [432, 218] on div at bounding box center [319, 162] width 638 height 325
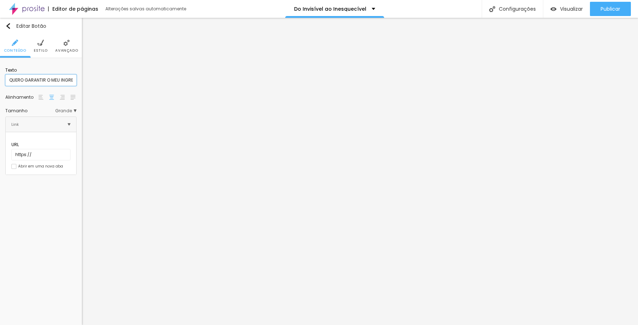
click at [21, 80] on input "QUERO GARANTIR O MEU INGRESSO AGORA" at bounding box center [40, 79] width 71 height 11
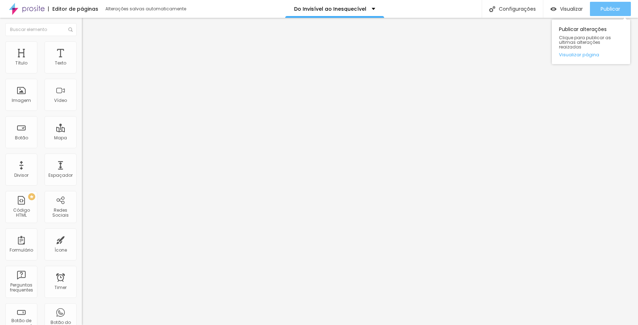
click at [611, 7] on span "Publicar" at bounding box center [611, 9] width 20 height 6
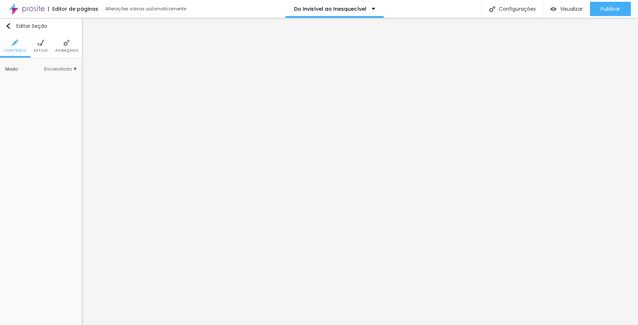
click at [41, 47] on li "Estilo" at bounding box center [41, 46] width 14 height 24
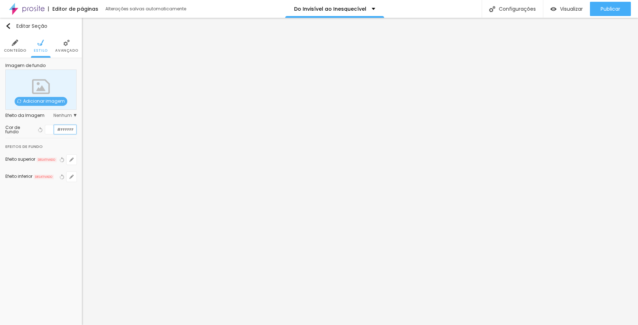
click at [64, 130] on input "#FFFFFF" at bounding box center [65, 129] width 22 height 9
paste input "A89664"
click at [72, 158] on icon "button" at bounding box center [71, 159] width 3 height 3
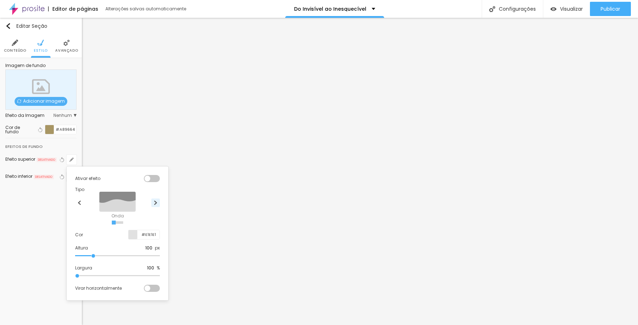
click at [155, 204] on img at bounding box center [155, 202] width 4 height 4
drag, startPoint x: 94, startPoint y: 255, endPoint x: 66, endPoint y: 247, distance: 30.0
click at [75, 254] on input "range" at bounding box center [117, 256] width 85 height 4
click at [202, 189] on div at bounding box center [319, 162] width 638 height 325
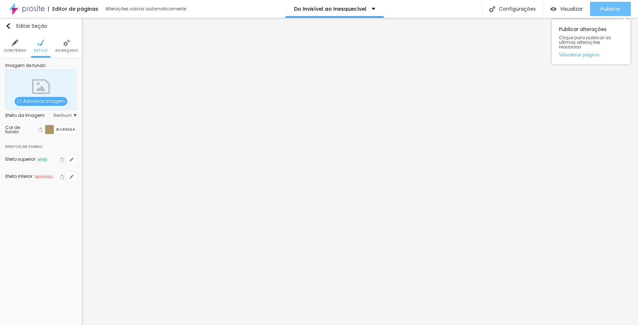
click at [616, 12] on span "Publicar" at bounding box center [611, 9] width 20 height 6
click at [10, 26] on img "button" at bounding box center [8, 26] width 6 height 6
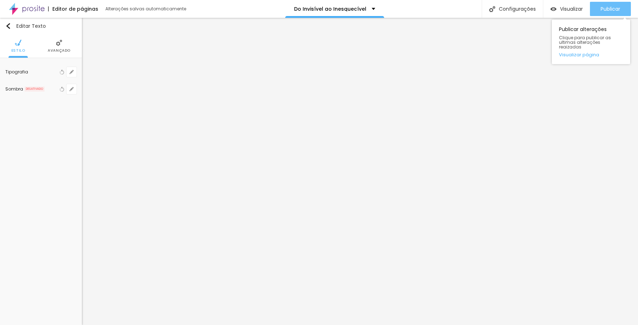
click at [620, 6] on span "Publicar" at bounding box center [611, 9] width 20 height 6
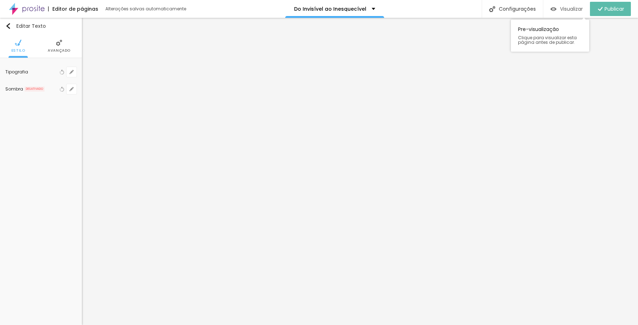
click at [573, 9] on span "Visualizar" at bounding box center [571, 9] width 23 height 6
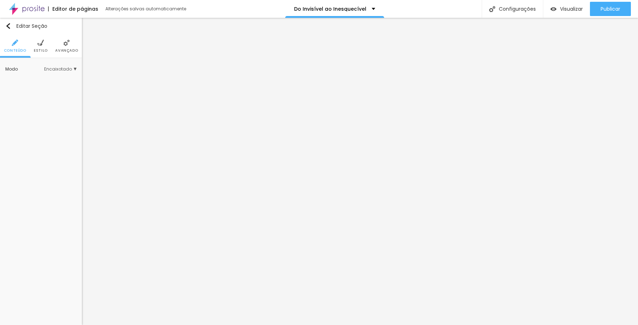
click at [43, 49] on span "Estilo" at bounding box center [41, 51] width 14 height 4
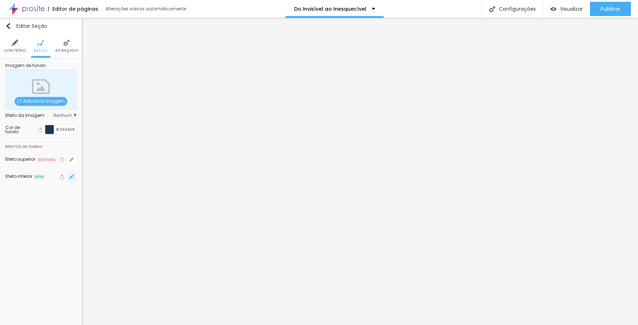
click at [73, 178] on icon "button" at bounding box center [71, 176] width 4 height 4
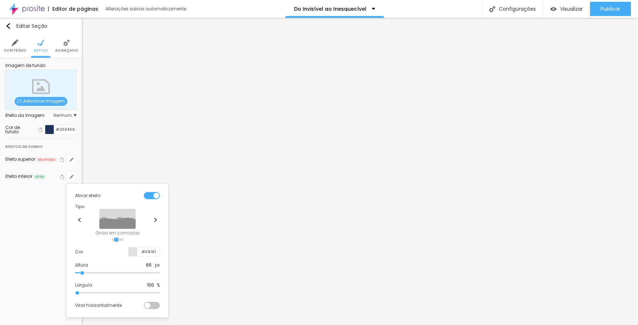
click at [153, 196] on div at bounding box center [152, 195] width 16 height 7
click at [124, 154] on div at bounding box center [319, 162] width 638 height 325
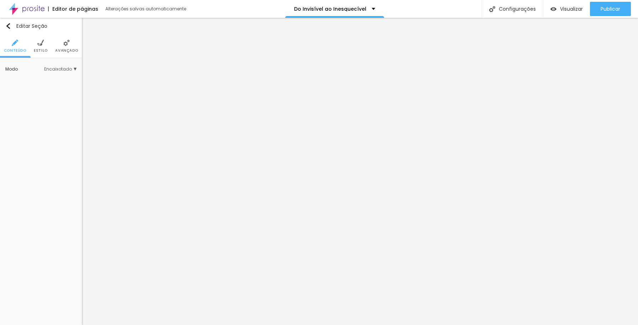
click at [43, 50] on span "Estilo" at bounding box center [41, 51] width 14 height 4
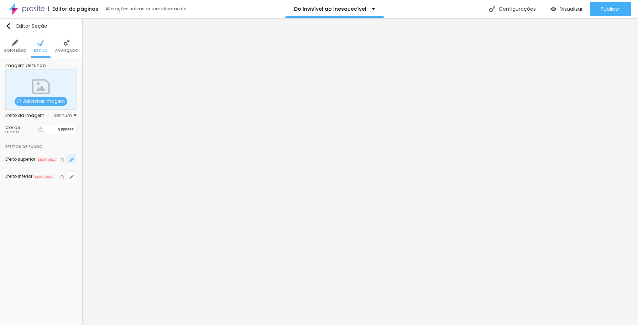
click at [72, 159] on icon "button" at bounding box center [71, 159] width 3 height 3
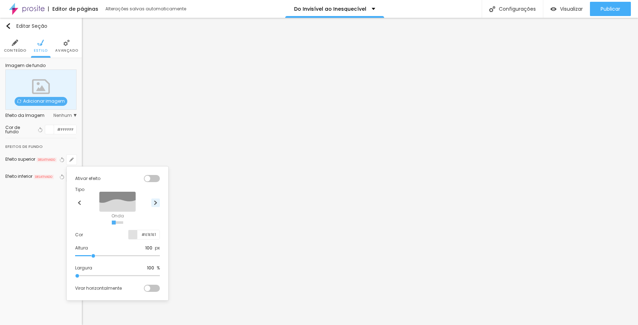
click at [155, 204] on img at bounding box center [155, 202] width 4 height 4
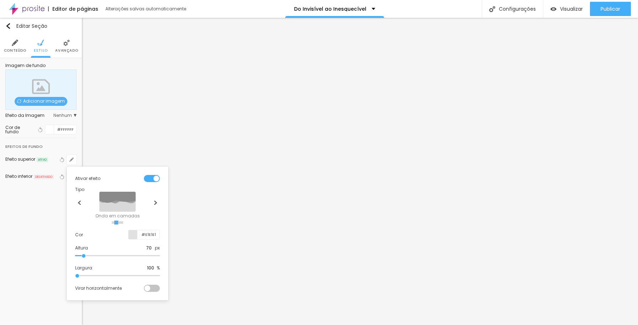
drag, startPoint x: 94, startPoint y: 255, endPoint x: 84, endPoint y: 255, distance: 10.7
click at [84, 255] on input "range" at bounding box center [117, 256] width 85 height 4
click at [157, 234] on input "#E1E1E1" at bounding box center [148, 234] width 22 height 9
paste input "203459"
click at [366, 206] on div at bounding box center [319, 162] width 638 height 325
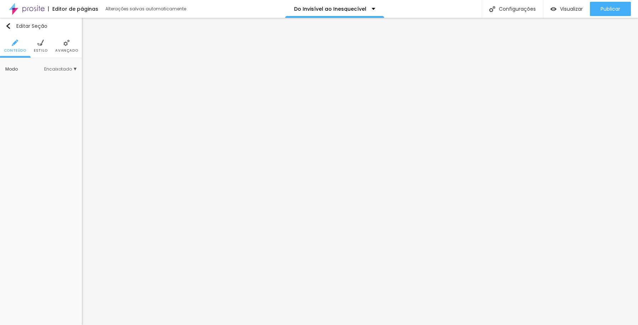
click at [68, 49] on span "Avançado" at bounding box center [66, 51] width 23 height 4
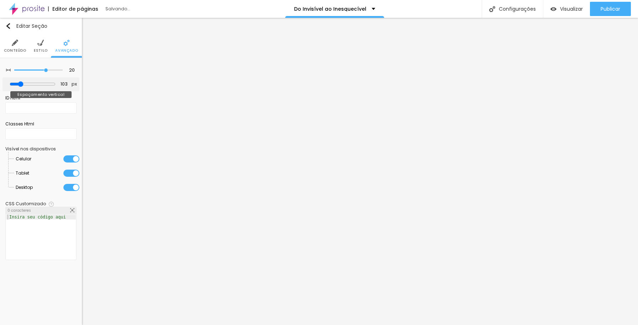
drag, startPoint x: 17, startPoint y: 84, endPoint x: 23, endPoint y: 84, distance: 5.7
click at [23, 84] on input "range" at bounding box center [33, 84] width 46 height 6
click at [22, 85] on input "range" at bounding box center [33, 84] width 46 height 6
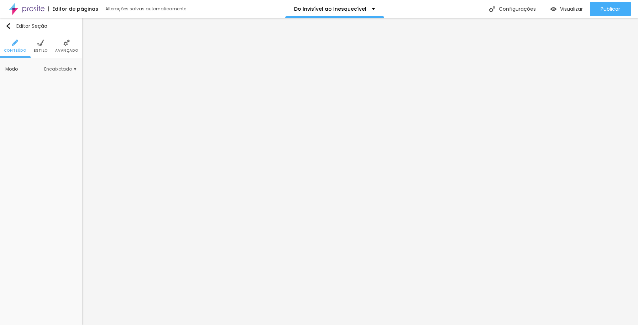
click at [45, 50] on span "Estilo" at bounding box center [41, 51] width 14 height 4
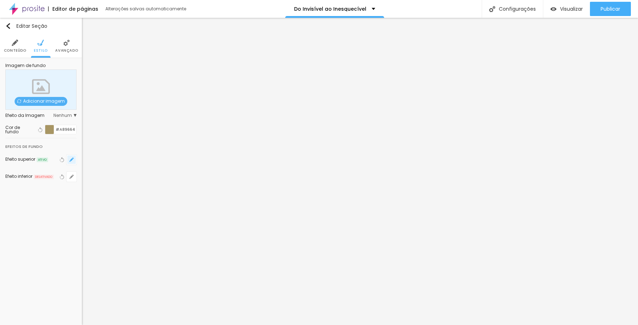
click at [72, 158] on icon "button" at bounding box center [71, 159] width 3 height 3
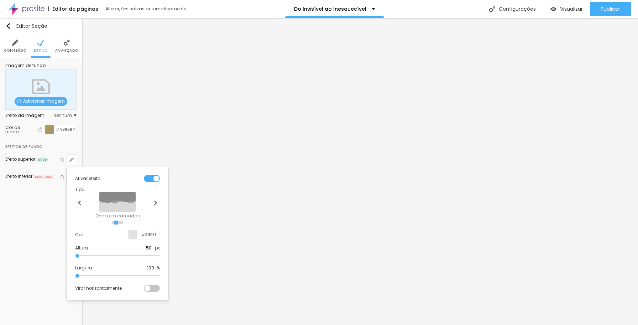
click at [150, 179] on div at bounding box center [152, 178] width 16 height 7
click at [196, 261] on div at bounding box center [319, 162] width 638 height 325
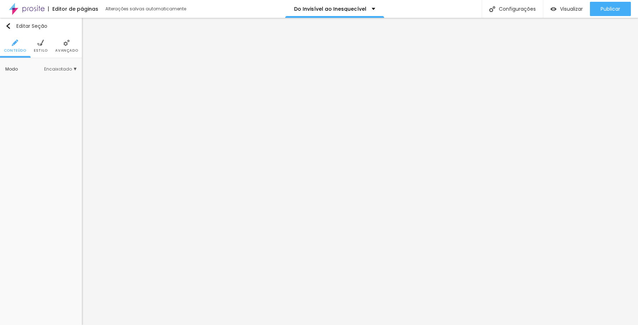
click at [43, 47] on li "Estilo" at bounding box center [41, 46] width 14 height 24
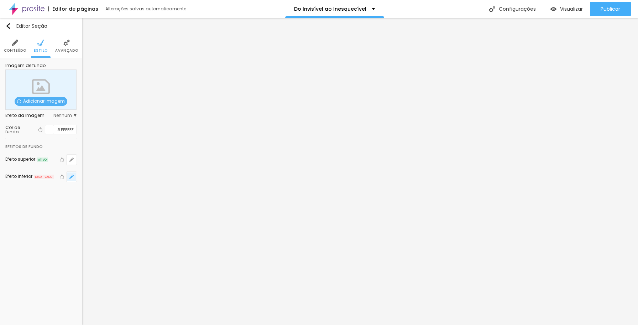
click at [72, 177] on icon "button" at bounding box center [71, 176] width 4 height 4
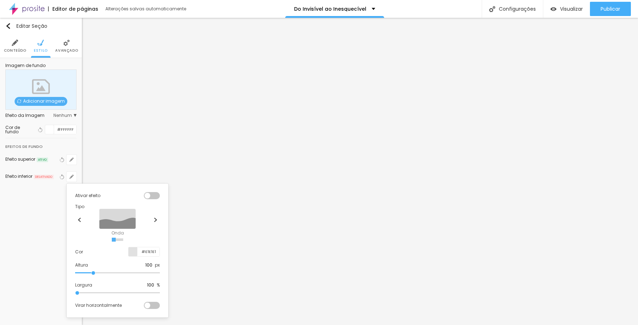
click at [116, 239] on input "radio" at bounding box center [117, 239] width 2 height 2
drag, startPoint x: 95, startPoint y: 272, endPoint x: 70, endPoint y: 270, distance: 25.4
click at [75, 271] on input "range" at bounding box center [117, 273] width 85 height 4
click at [156, 250] on input "#E1E1E1" at bounding box center [148, 251] width 22 height 9
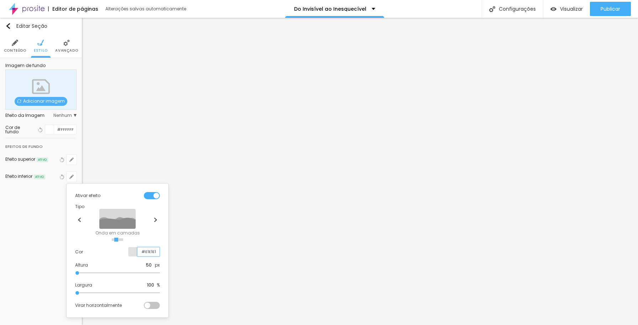
paste input "A89664"
click at [394, 243] on div at bounding box center [319, 162] width 638 height 325
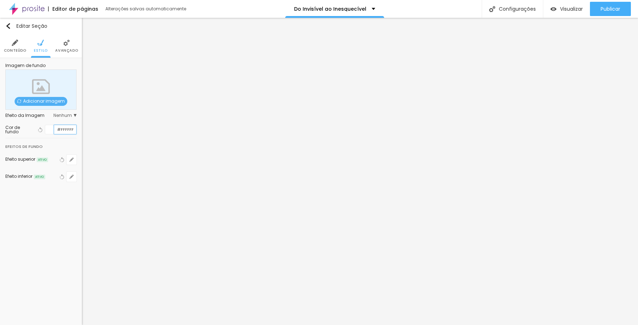
click at [69, 129] on input "#FFFFFF" at bounding box center [65, 129] width 22 height 9
click at [49, 129] on div at bounding box center [49, 129] width 9 height 9
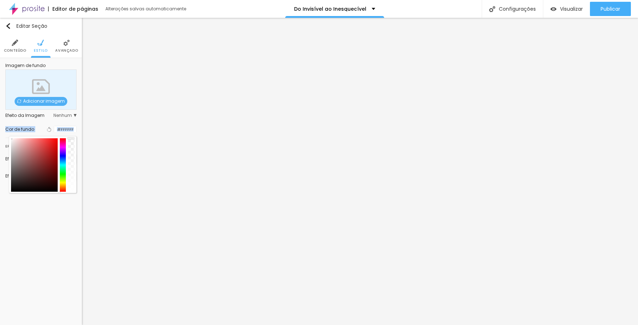
drag, startPoint x: 72, startPoint y: 191, endPoint x: 80, endPoint y: 118, distance: 73.5
click at [80, 118] on div "Imagem de fundo Adicionar imagem Efeito da Imagem Nenhum Nenhum Parallax Cor de…" at bounding box center [41, 126] width 82 height 137
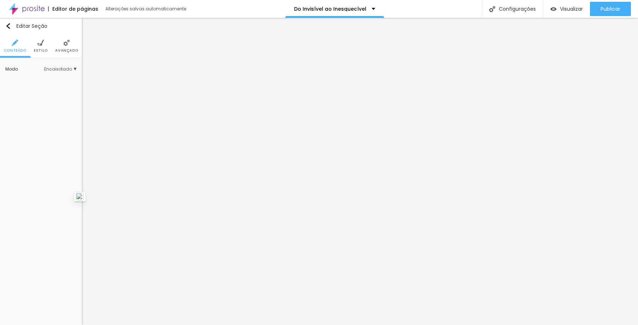
click at [65, 49] on span "Avançado" at bounding box center [66, 51] width 23 height 4
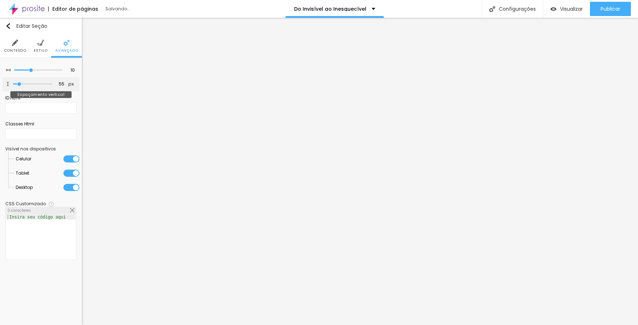
click at [19, 84] on input "range" at bounding box center [32, 84] width 39 height 4
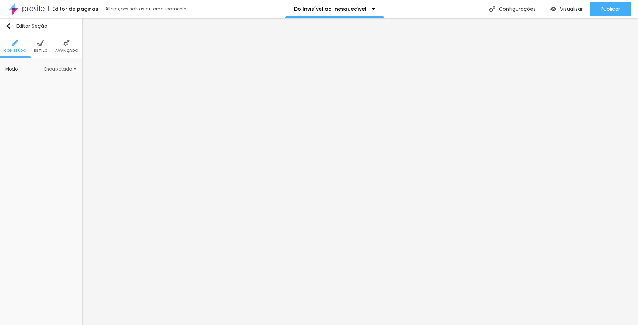
click at [44, 51] on span "Estilo" at bounding box center [41, 51] width 14 height 4
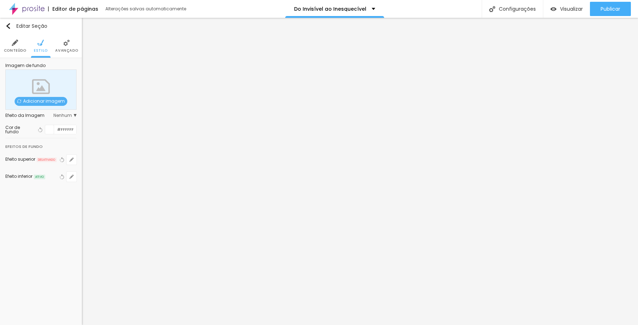
click at [67, 51] on span "Avançado" at bounding box center [66, 51] width 23 height 4
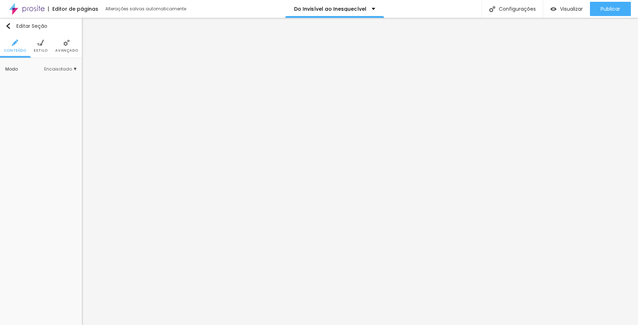
click at [43, 47] on li "Estilo" at bounding box center [41, 46] width 14 height 24
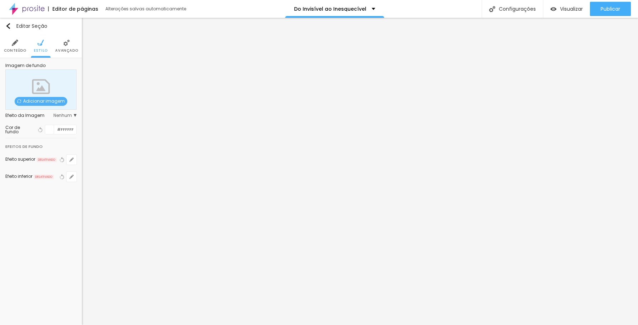
click at [52, 129] on div at bounding box center [49, 129] width 9 height 9
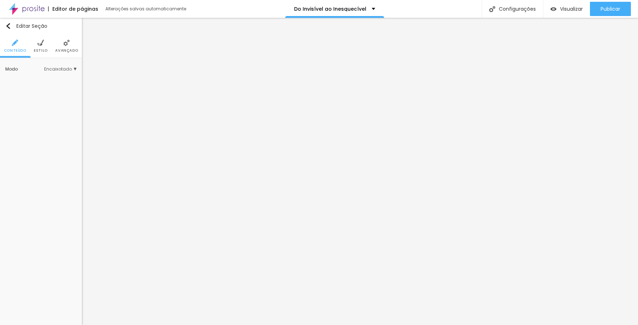
click at [45, 51] on span "Estilo" at bounding box center [41, 51] width 14 height 4
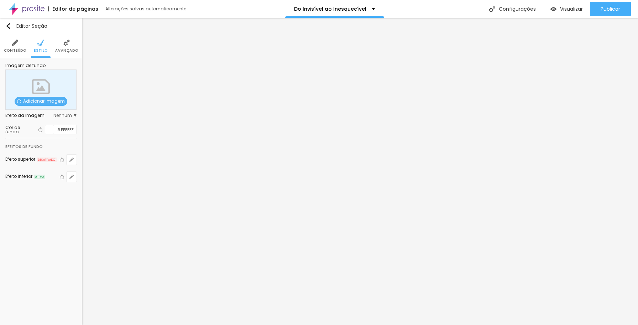
click at [48, 127] on div at bounding box center [49, 129] width 9 height 9
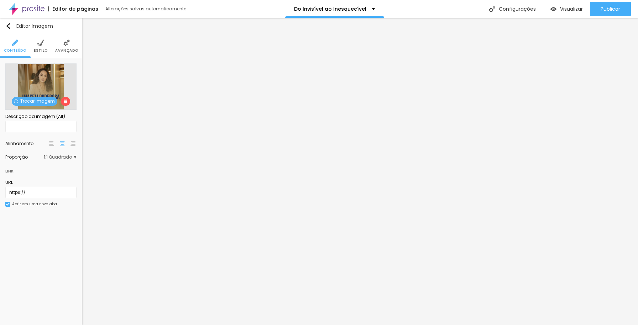
click at [68, 50] on span "Avançado" at bounding box center [66, 51] width 23 height 4
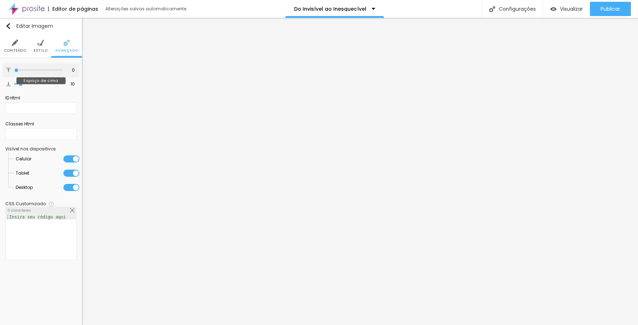
drag, startPoint x: 21, startPoint y: 70, endPoint x: 11, endPoint y: 69, distance: 10.7
click at [14, 69] on input "range" at bounding box center [38, 70] width 48 height 4
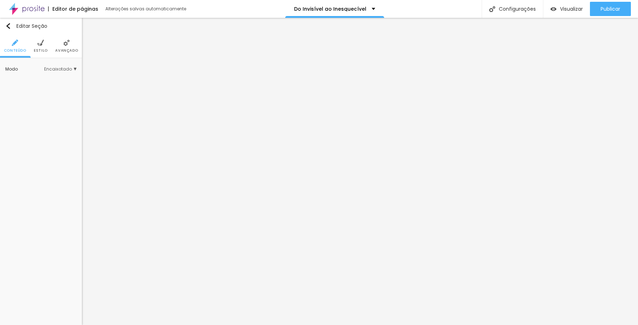
click at [44, 50] on span "Estilo" at bounding box center [41, 51] width 14 height 4
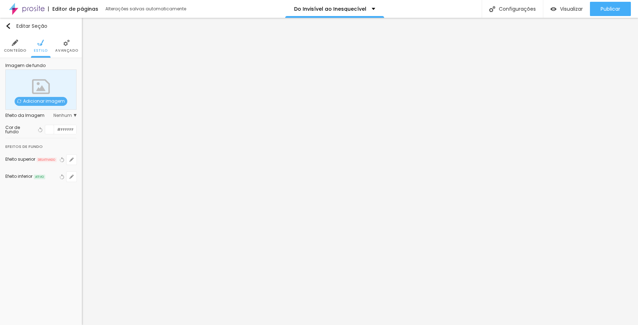
click at [69, 52] on span "Avançado" at bounding box center [66, 51] width 23 height 4
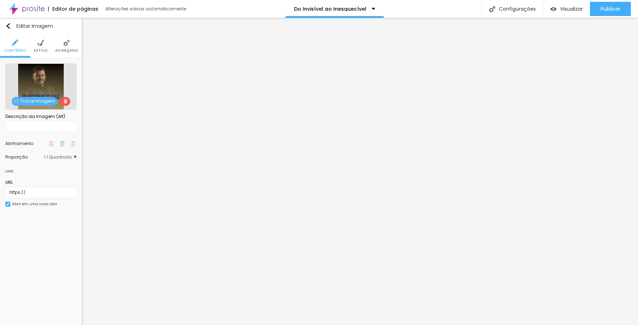
click at [69, 49] on span "Avançado" at bounding box center [66, 51] width 23 height 4
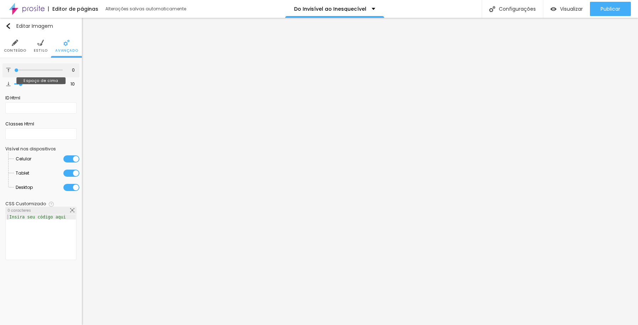
drag, startPoint x: 21, startPoint y: 71, endPoint x: 5, endPoint y: 72, distance: 15.3
click at [14, 72] on input "range" at bounding box center [38, 70] width 48 height 4
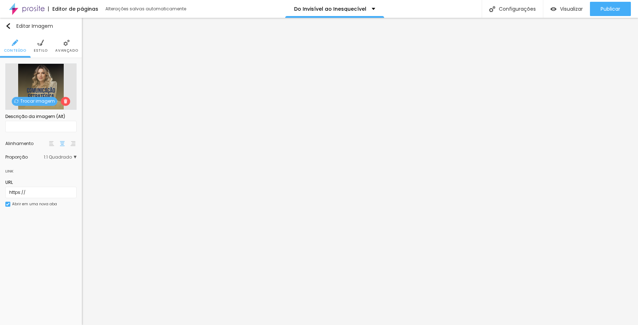
click at [70, 49] on span "Avançado" at bounding box center [66, 51] width 23 height 4
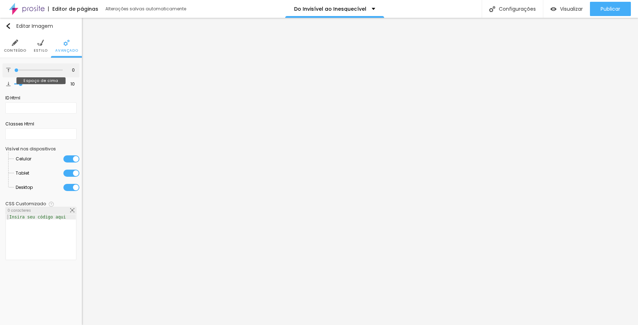
drag, startPoint x: 22, startPoint y: 70, endPoint x: -2, endPoint y: 67, distance: 24.7
click at [14, 68] on input "range" at bounding box center [38, 70] width 48 height 4
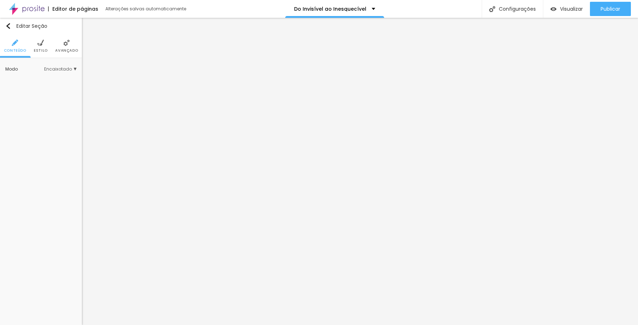
click at [70, 47] on li "Avançado" at bounding box center [66, 46] width 23 height 24
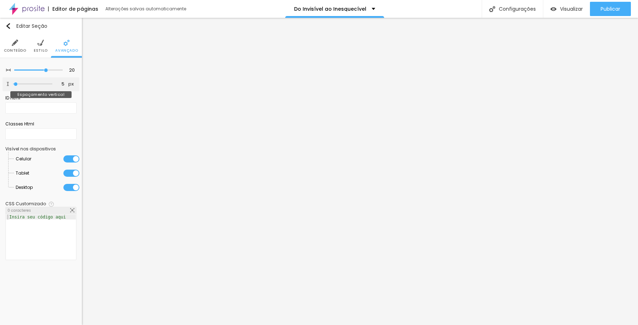
click at [16, 84] on input "range" at bounding box center [32, 84] width 39 height 4
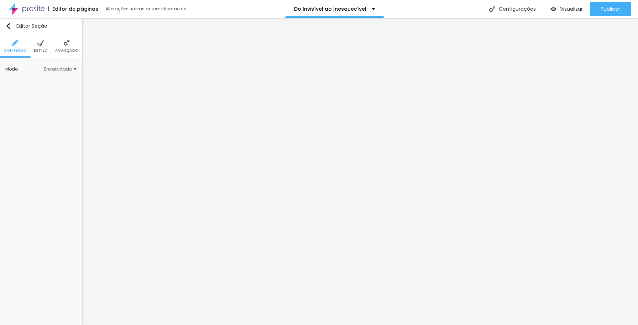
click at [66, 49] on span "Avançado" at bounding box center [66, 51] width 23 height 4
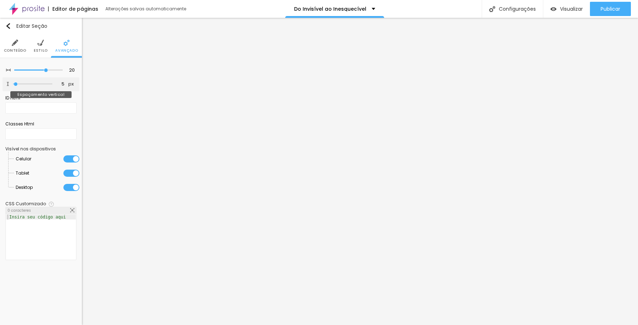
click at [16, 84] on input "range" at bounding box center [32, 84] width 39 height 4
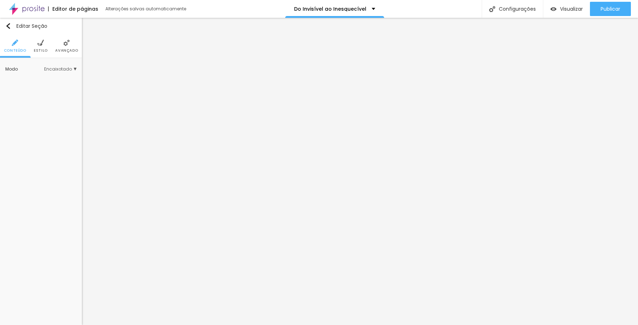
click at [42, 50] on span "Estilo" at bounding box center [41, 51] width 14 height 4
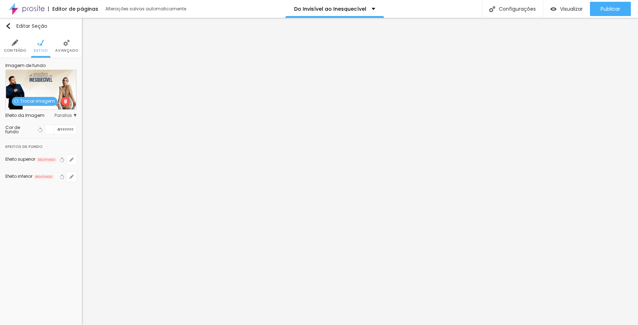
click at [41, 101] on span "Trocar imagem" at bounding box center [35, 101] width 46 height 9
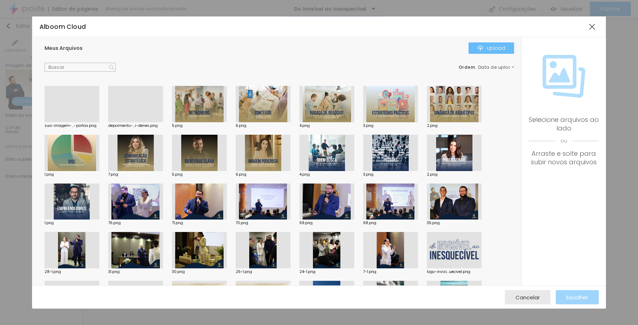
click at [488, 48] on div "Upload" at bounding box center [492, 48] width 28 height 6
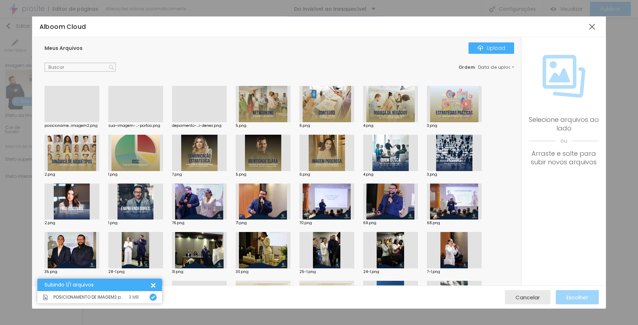
click at [78, 122] on div at bounding box center [72, 122] width 55 height 0
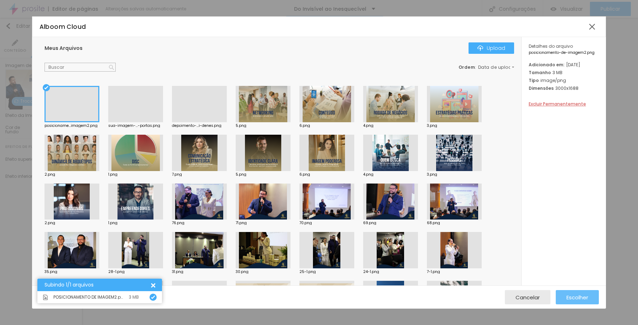
click at [575, 298] on span "Escolher" at bounding box center [578, 297] width 22 height 6
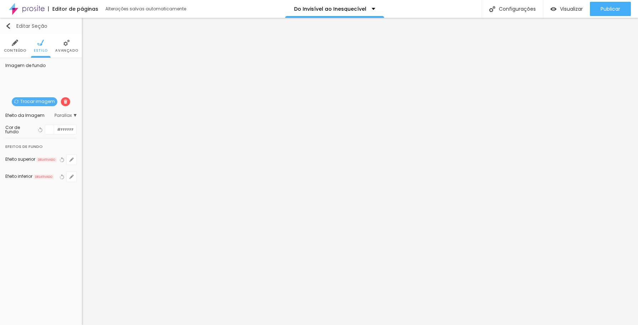
click at [10, 26] on img "button" at bounding box center [8, 26] width 6 height 6
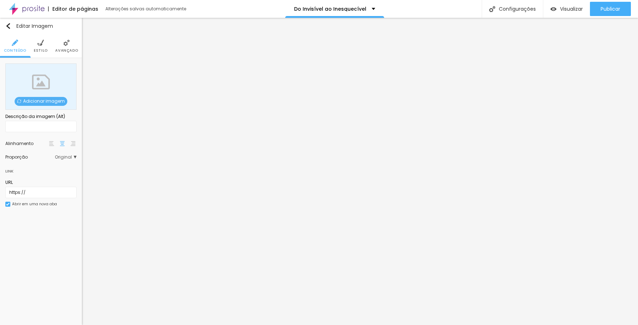
click at [57, 102] on span "Adicionar imagem" at bounding box center [41, 101] width 53 height 9
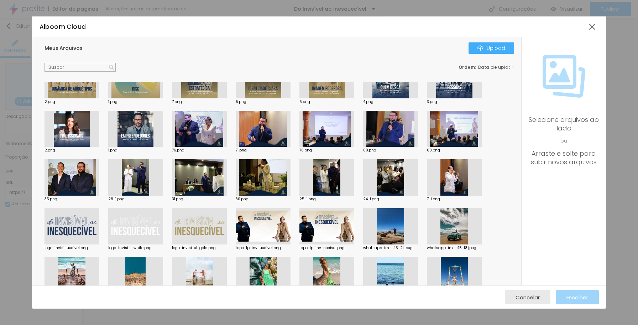
scroll to position [87, 0]
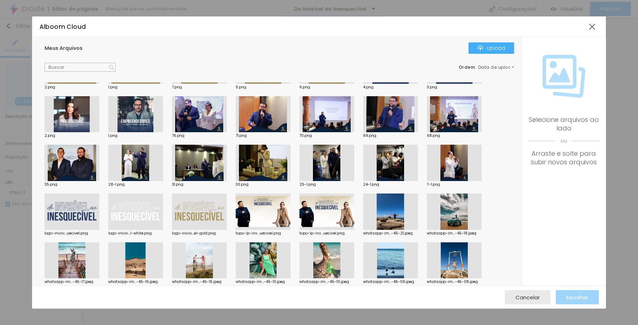
click at [81, 209] on div at bounding box center [72, 211] width 55 height 36
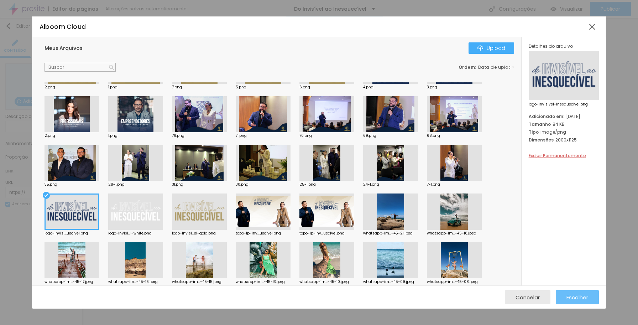
click at [569, 296] on span "Escolher" at bounding box center [578, 297] width 22 height 6
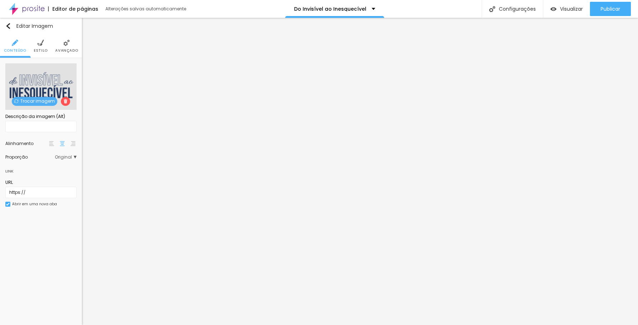
click at [75, 157] on span "Original" at bounding box center [66, 157] width 22 height 4
click at [61, 186] on span "Quadrado" at bounding box center [49, 186] width 45 height 4
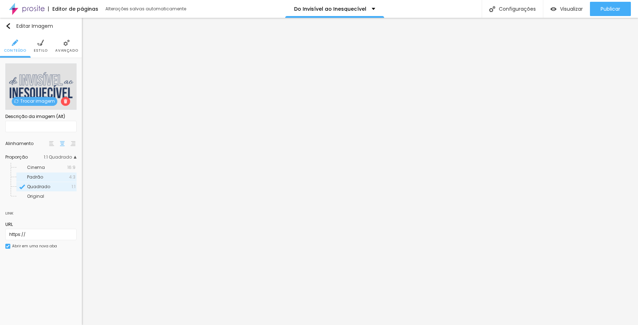
click at [61, 177] on span "Padrão" at bounding box center [48, 177] width 42 height 4
click at [59, 169] on span "Cinema" at bounding box center [47, 167] width 40 height 4
click at [43, 49] on span "Estilo" at bounding box center [41, 51] width 14 height 4
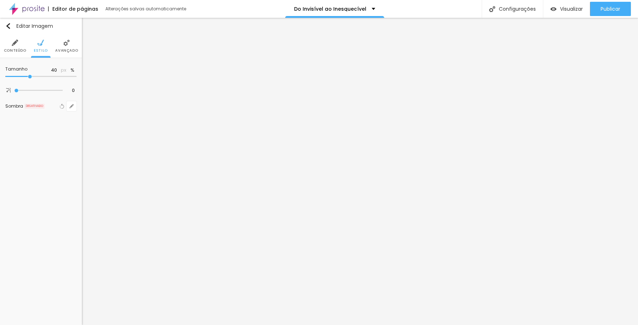
drag, startPoint x: 74, startPoint y: 77, endPoint x: 29, endPoint y: 73, distance: 45.4
click at [29, 75] on input "range" at bounding box center [40, 77] width 71 height 4
click at [67, 49] on span "Avançado" at bounding box center [66, 51] width 23 height 4
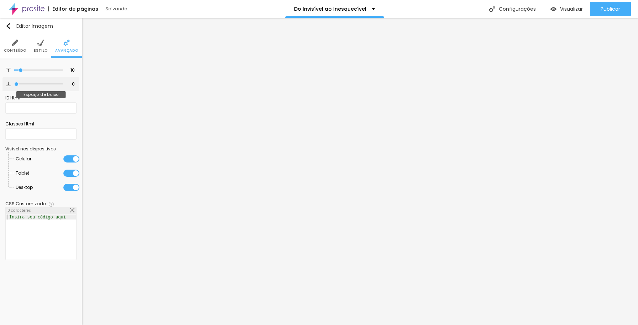
drag, startPoint x: 22, startPoint y: 84, endPoint x: 4, endPoint y: 82, distance: 18.0
click at [14, 82] on input "range" at bounding box center [38, 84] width 48 height 4
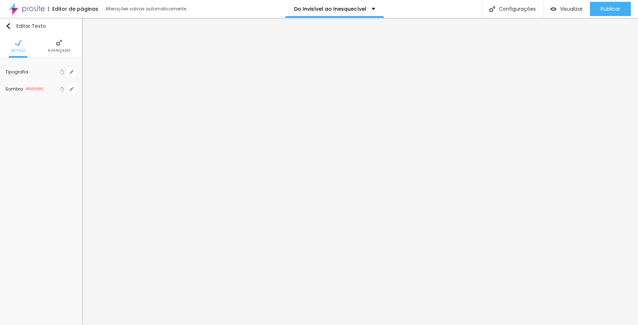
click at [61, 46] on li "Avançado" at bounding box center [59, 46] width 23 height 24
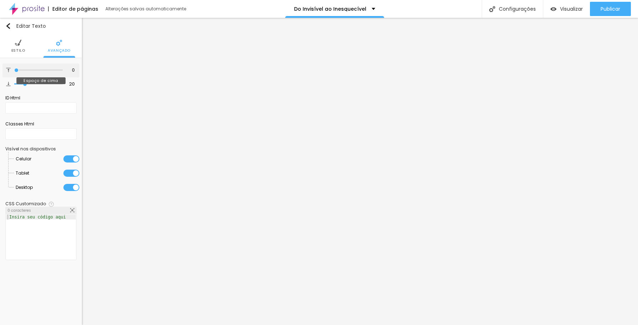
drag, startPoint x: 35, startPoint y: 69, endPoint x: 9, endPoint y: 62, distance: 27.8
click at [14, 68] on input "range" at bounding box center [38, 70] width 48 height 4
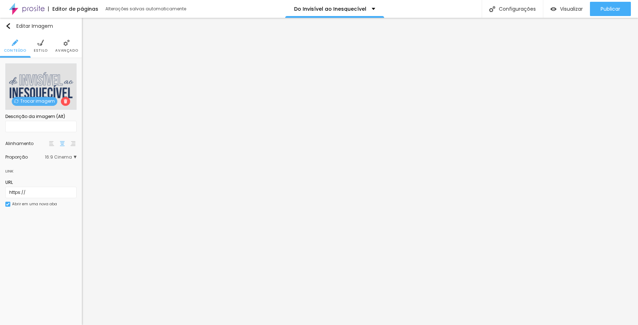
click at [41, 47] on li "Estilo" at bounding box center [41, 46] width 14 height 24
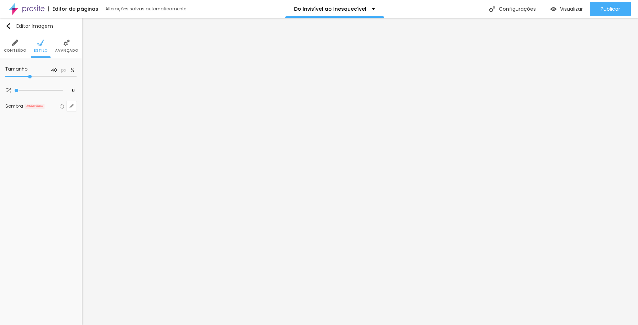
click at [67, 51] on span "Avançado" at bounding box center [66, 51] width 23 height 4
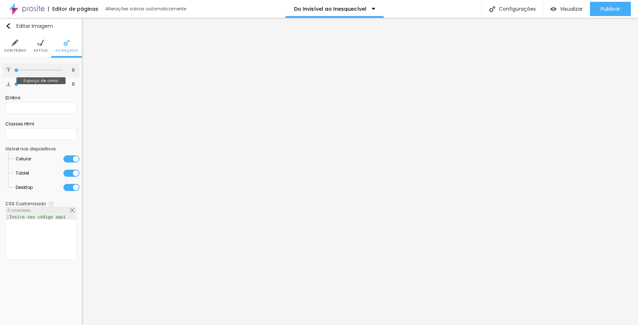
drag, startPoint x: 22, startPoint y: 70, endPoint x: 7, endPoint y: 71, distance: 14.3
click at [14, 71] on input "range" at bounding box center [38, 70] width 48 height 4
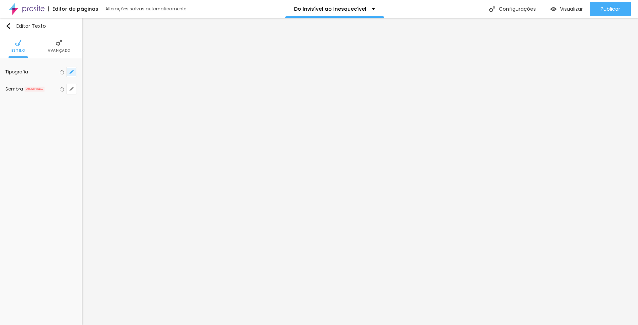
click at [69, 72] on button "button" at bounding box center [72, 72] width 10 height 10
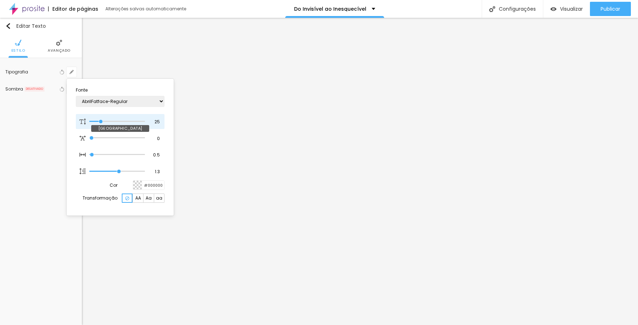
drag, startPoint x: 96, startPoint y: 120, endPoint x: 101, endPoint y: 120, distance: 5.4
click at [101, 120] on input "range" at bounding box center [117, 122] width 56 height 4
click at [281, 141] on div at bounding box center [319, 162] width 638 height 325
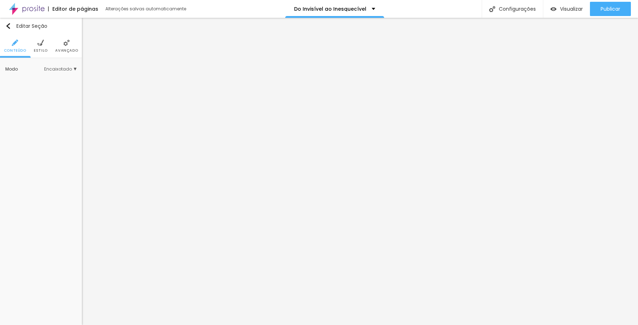
click at [43, 51] on span "Estilo" at bounding box center [41, 51] width 14 height 4
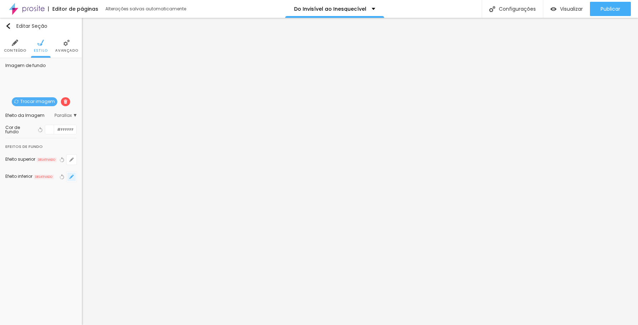
click at [72, 178] on icon "button" at bounding box center [71, 176] width 4 height 4
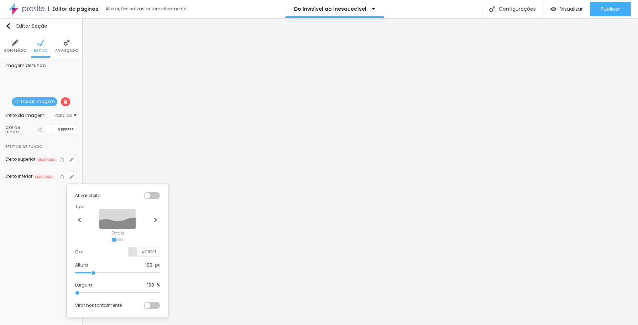
click at [116, 239] on input "radio" at bounding box center [117, 239] width 2 height 2
click at [151, 250] on input "#E1E1E1" at bounding box center [148, 251] width 22 height 9
paste input "A89664"
paste input "203459"
click at [271, 237] on div at bounding box center [319, 162] width 638 height 325
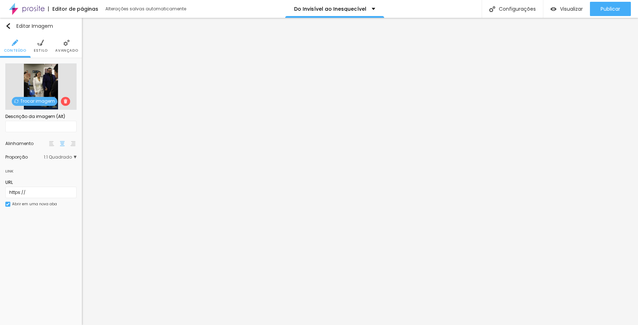
click at [43, 102] on span "Trocar imagem" at bounding box center [35, 101] width 46 height 9
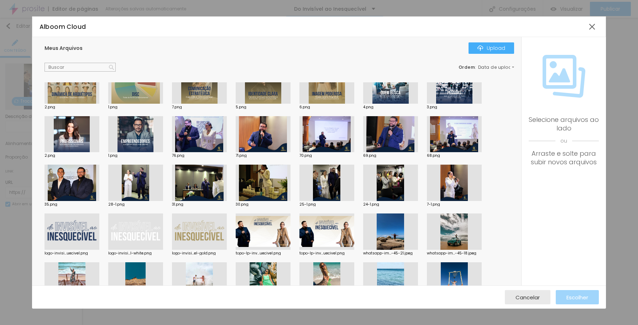
scroll to position [0, 0]
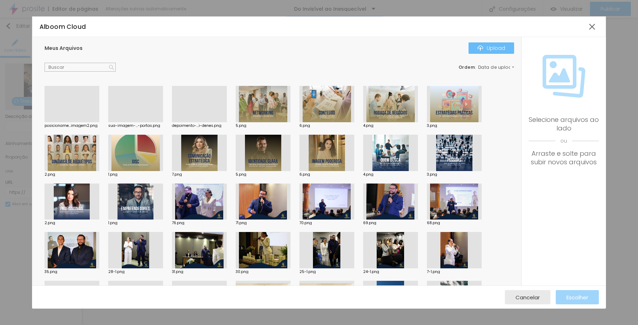
click at [492, 47] on div "Upload" at bounding box center [492, 48] width 28 height 6
click at [495, 47] on div "Upload" at bounding box center [492, 48] width 28 height 6
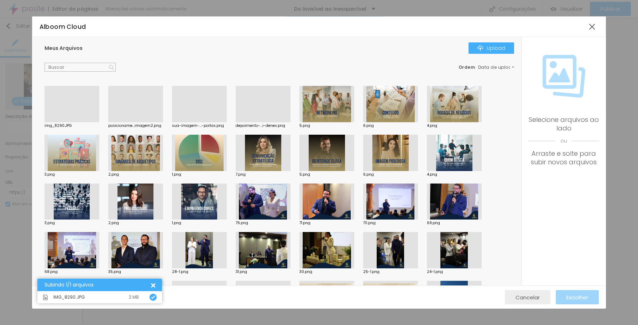
click at [532, 295] on span "Cancelar" at bounding box center [528, 297] width 24 height 6
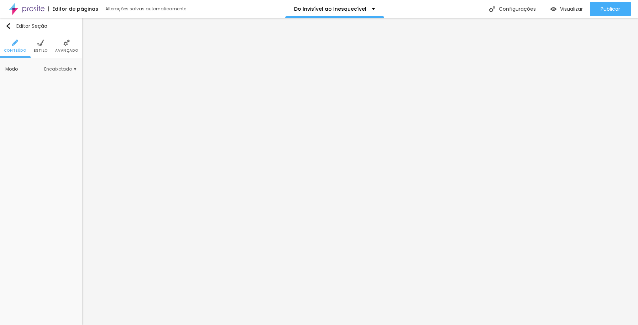
click at [69, 49] on span "Avançado" at bounding box center [66, 51] width 23 height 4
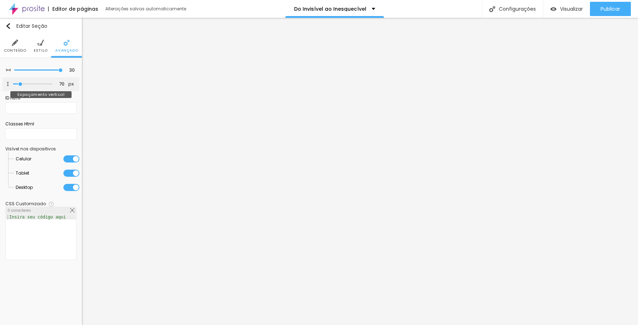
drag, startPoint x: 32, startPoint y: 84, endPoint x: 20, endPoint y: 81, distance: 12.4
click at [20, 82] on input "range" at bounding box center [32, 84] width 39 height 4
click at [17, 84] on input "range" at bounding box center [32, 84] width 39 height 4
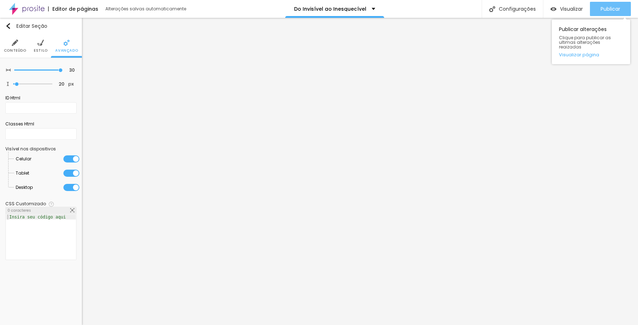
click at [609, 10] on span "Publicar" at bounding box center [611, 9] width 20 height 6
click at [604, 9] on span "Publicar" at bounding box center [611, 9] width 20 height 6
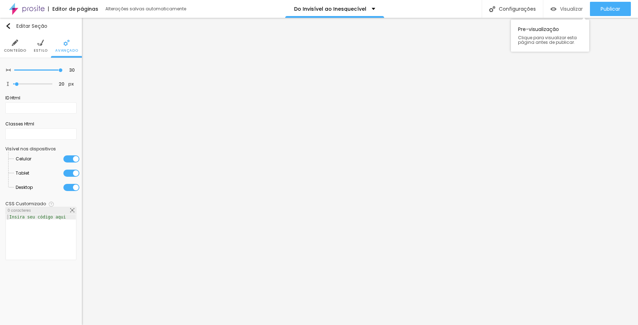
click at [569, 8] on span "Visualizar" at bounding box center [571, 9] width 23 height 6
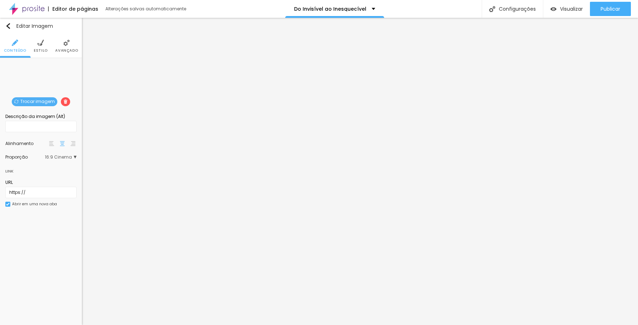
click at [46, 101] on span "Trocar imagem" at bounding box center [35, 101] width 46 height 9
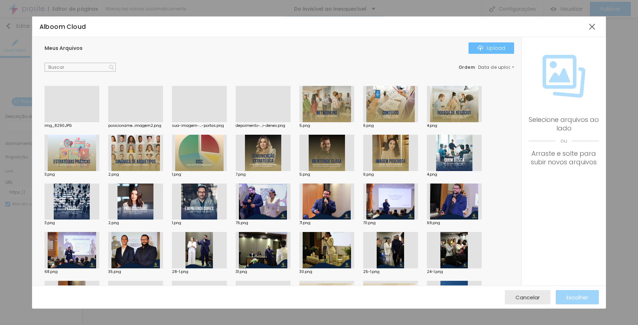
click at [482, 45] on img "button" at bounding box center [481, 48] width 6 height 6
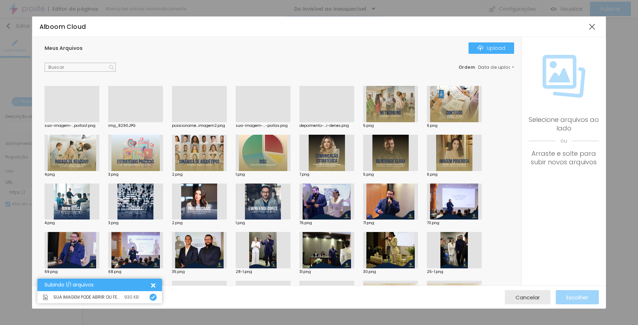
click at [88, 122] on div at bounding box center [72, 122] width 55 height 0
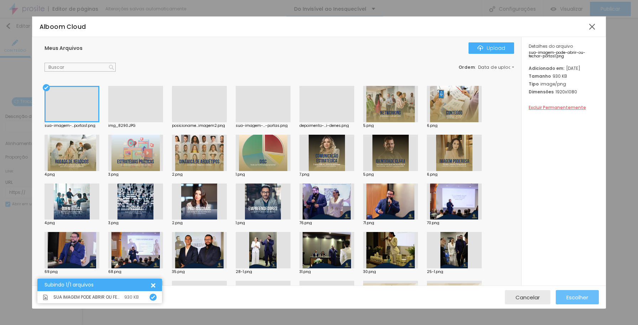
click at [584, 298] on span "Escolher" at bounding box center [578, 297] width 22 height 6
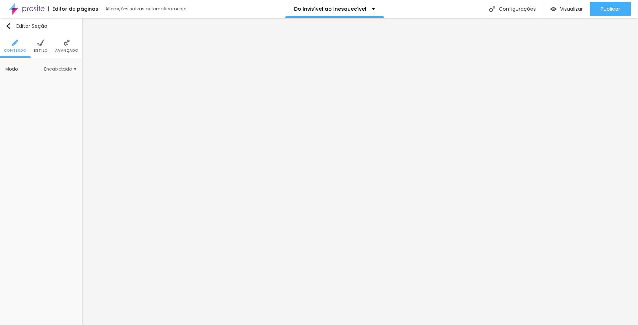
click at [70, 52] on span "Avançado" at bounding box center [66, 51] width 23 height 4
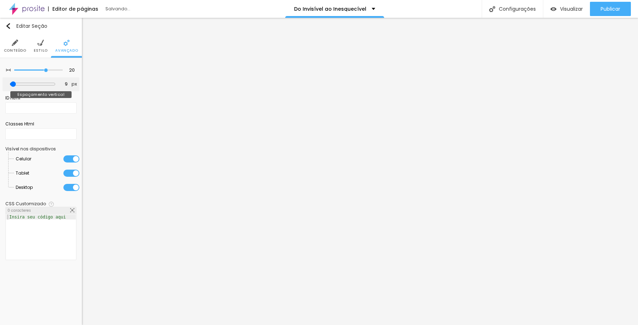
drag, startPoint x: 23, startPoint y: 84, endPoint x: 16, endPoint y: 83, distance: 6.4
click at [16, 83] on input "range" at bounding box center [33, 84] width 46 height 6
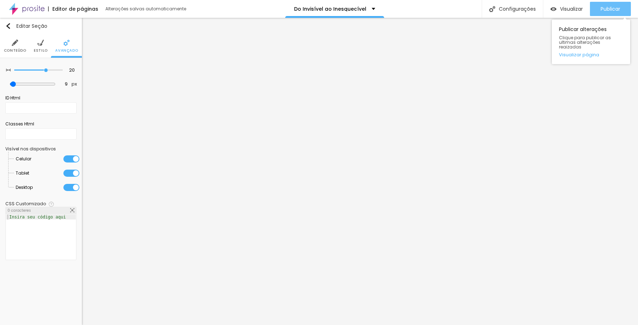
click at [604, 8] on span "Publicar" at bounding box center [611, 9] width 20 height 6
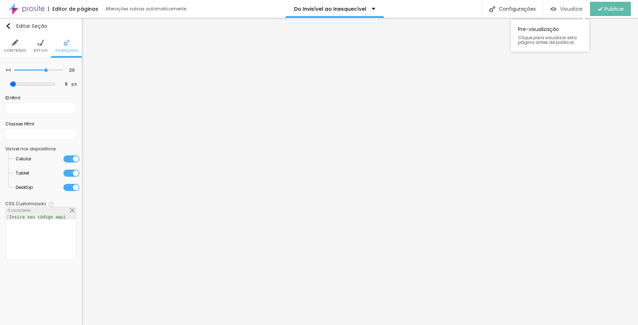
click at [569, 7] on span "Visualizar" at bounding box center [571, 9] width 23 height 6
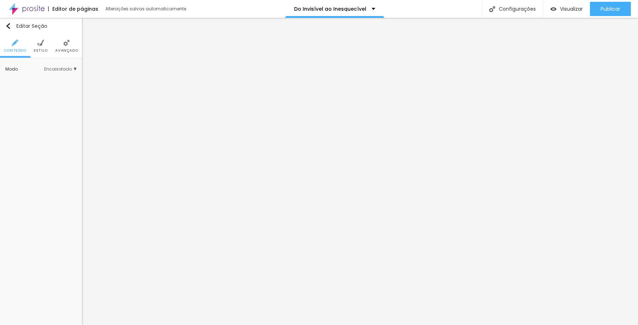
click at [42, 49] on span "Estilo" at bounding box center [41, 51] width 14 height 4
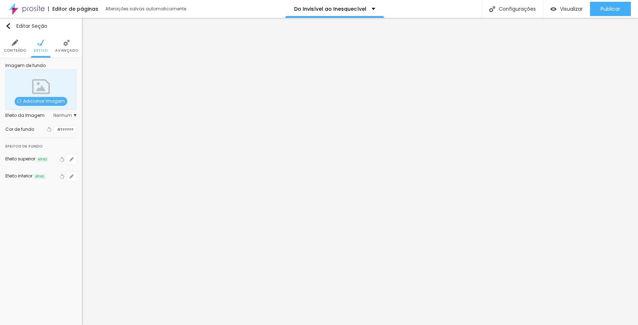
click at [54, 129] on div at bounding box center [54, 129] width 0 height 7
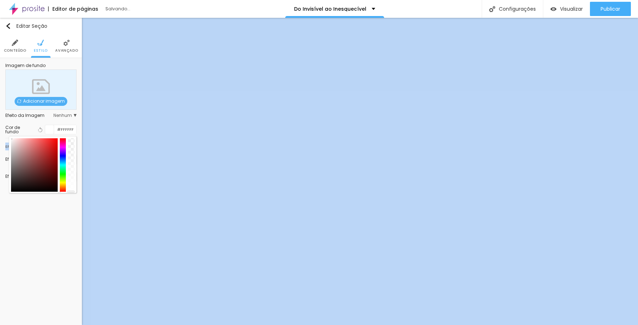
drag, startPoint x: 72, startPoint y: 138, endPoint x: 74, endPoint y: 206, distance: 68.1
click at [74, 206] on div "Editar Seção Conteúdo Estilo Avançado Imagem de fundo Adicionar imagem Efeito d…" at bounding box center [41, 171] width 82 height 307
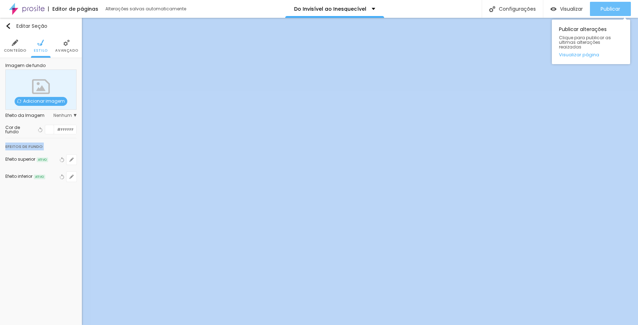
click at [610, 11] on span "Publicar" at bounding box center [611, 9] width 20 height 6
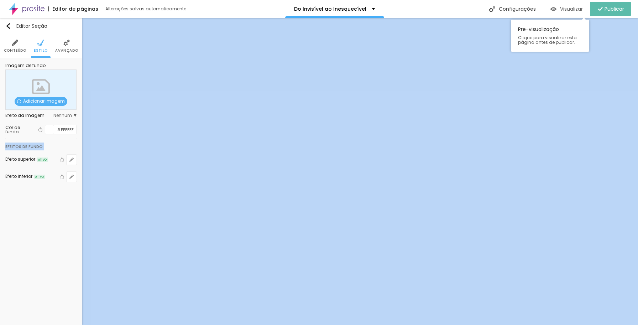
click at [568, 10] on span "Visualizar" at bounding box center [571, 9] width 23 height 6
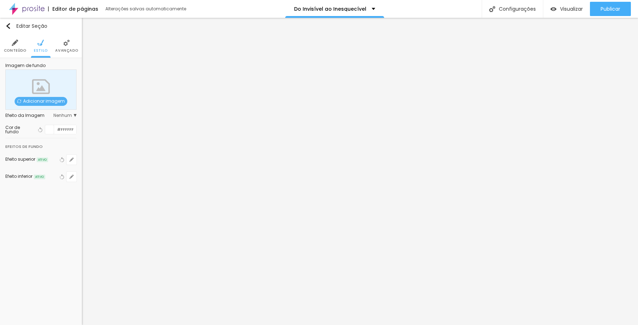
click at [69, 46] on li "Avançado" at bounding box center [66, 46] width 23 height 24
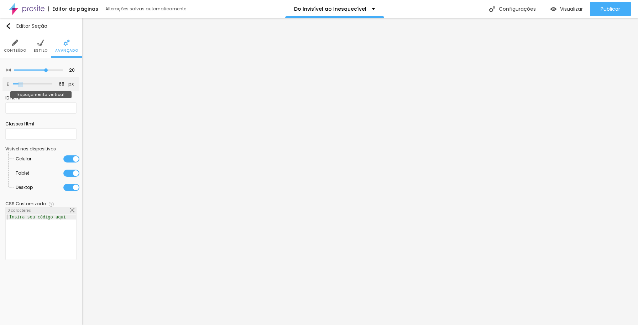
drag, startPoint x: 17, startPoint y: 84, endPoint x: 20, endPoint y: 84, distance: 3.6
click at [20, 84] on input "range" at bounding box center [32, 84] width 39 height 4
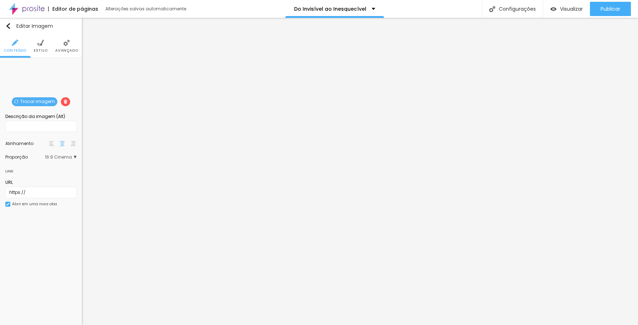
click at [48, 102] on span "Trocar imagem" at bounding box center [35, 101] width 46 height 9
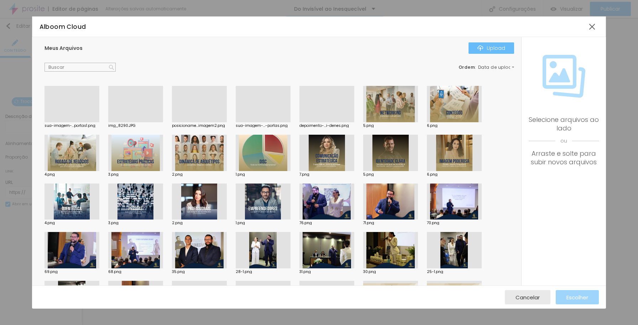
click at [487, 47] on div "Upload" at bounding box center [492, 48] width 28 height 6
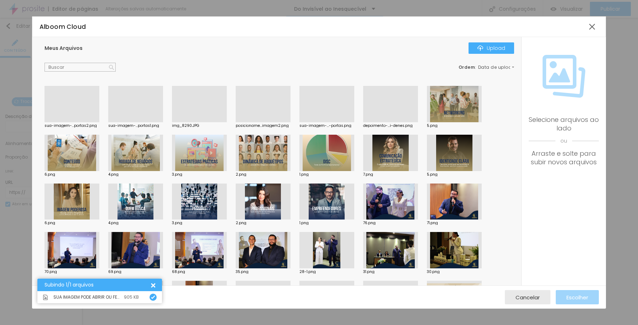
click at [75, 122] on div at bounding box center [72, 122] width 55 height 0
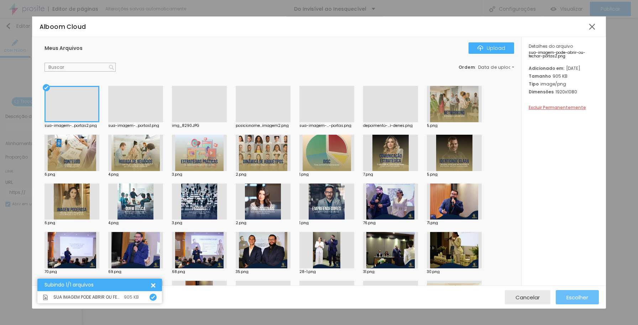
click at [584, 298] on span "Escolher" at bounding box center [578, 297] width 22 height 6
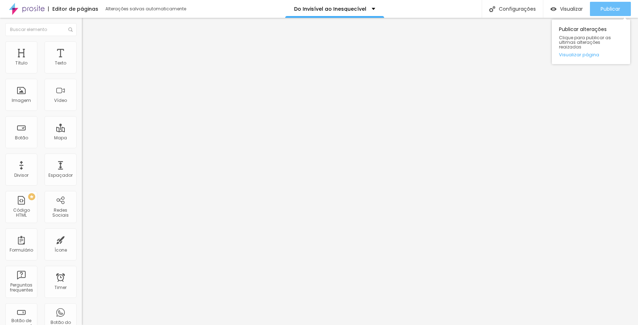
click at [610, 10] on span "Publicar" at bounding box center [611, 9] width 20 height 6
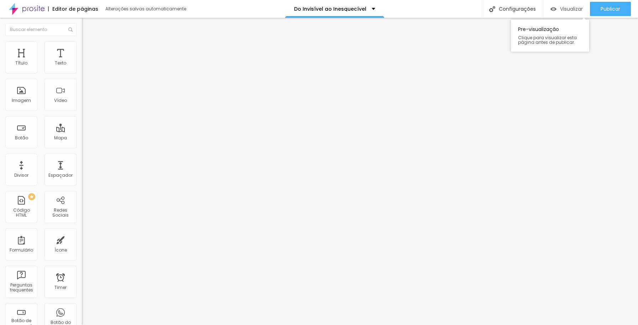
click at [561, 10] on span "Visualizar" at bounding box center [571, 9] width 23 height 6
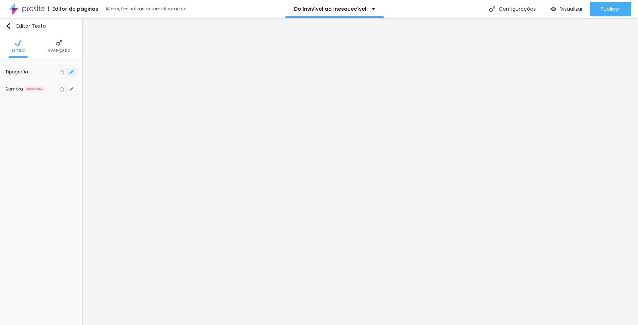
click at [71, 73] on icon "button" at bounding box center [71, 72] width 3 height 3
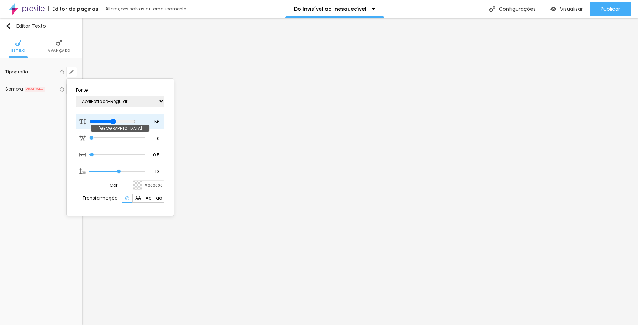
drag, startPoint x: 110, startPoint y: 121, endPoint x: 118, endPoint y: 121, distance: 8.2
click at [118, 121] on input "range" at bounding box center [112, 122] width 46 height 6
click at [379, 199] on div at bounding box center [319, 162] width 638 height 325
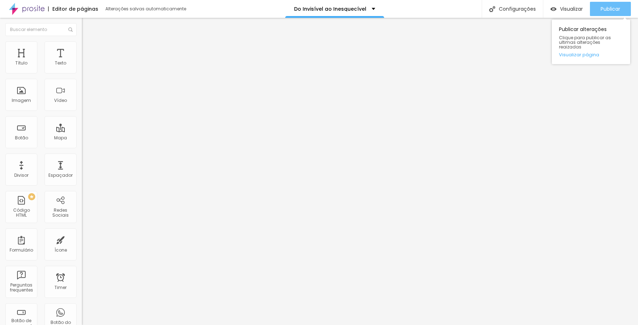
click at [613, 9] on span "Publicar" at bounding box center [611, 9] width 20 height 6
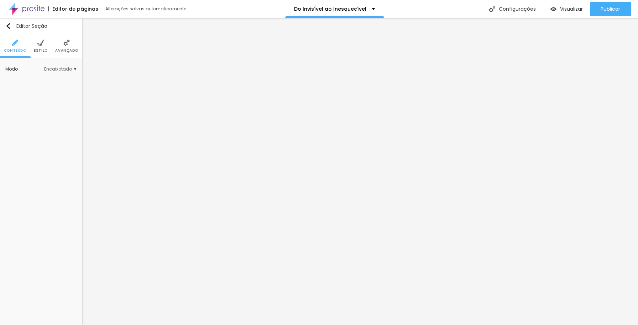
click at [43, 49] on span "Estilo" at bounding box center [41, 51] width 14 height 4
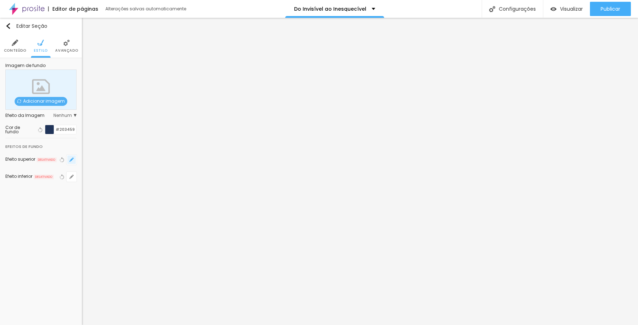
click at [73, 162] on icon "button" at bounding box center [71, 159] width 4 height 4
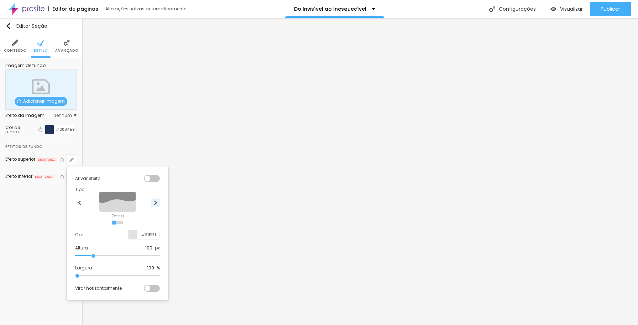
click at [156, 202] on img at bounding box center [155, 202] width 4 height 4
click at [51, 130] on div at bounding box center [319, 162] width 638 height 325
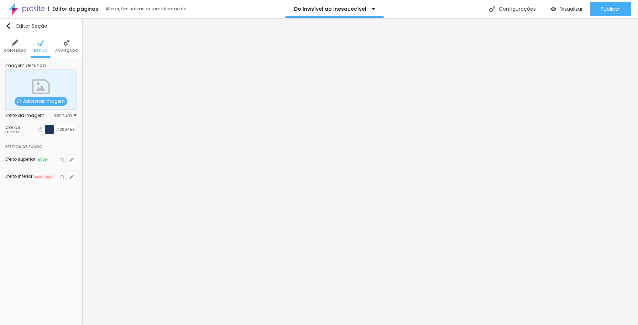
click at [51, 130] on div at bounding box center [49, 129] width 9 height 9
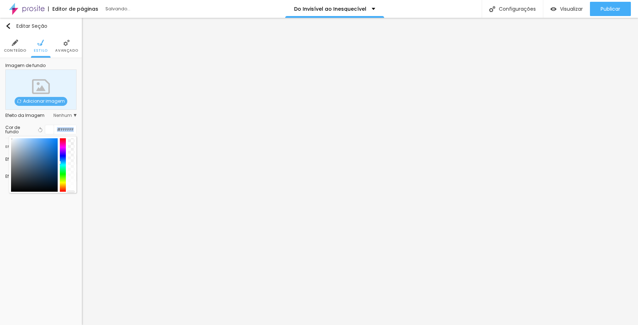
drag, startPoint x: 25, startPoint y: 152, endPoint x: 6, endPoint y: 133, distance: 26.4
click at [6, 133] on div "Cor de fundo Voltar ao padrão #FFFFFF" at bounding box center [40, 130] width 71 height 10
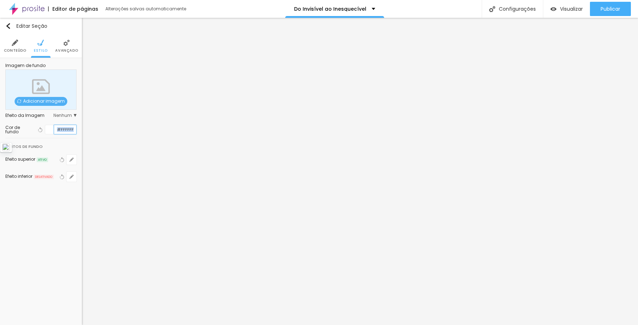
click at [74, 130] on input "#FFFFFF" at bounding box center [65, 129] width 22 height 9
paste input "203459"
click at [71, 160] on icon "button" at bounding box center [71, 159] width 3 height 3
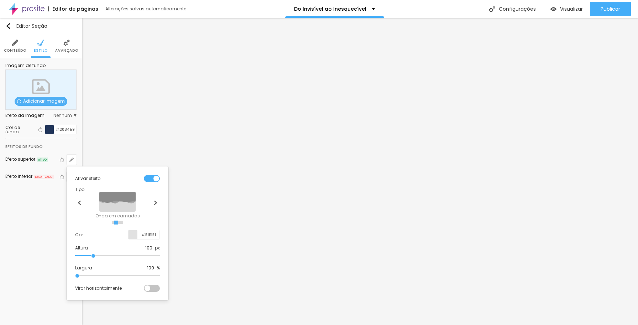
click at [150, 178] on div at bounding box center [152, 178] width 16 height 7
click at [235, 179] on div at bounding box center [319, 162] width 638 height 325
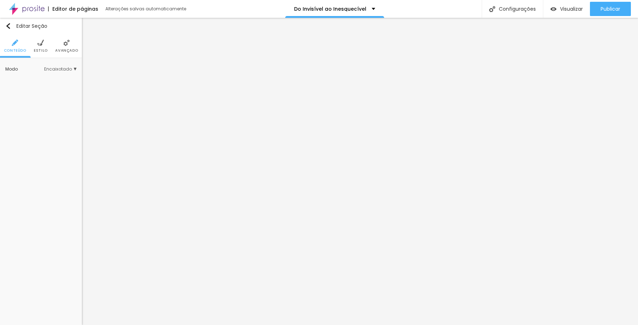
click at [40, 47] on li "Estilo" at bounding box center [41, 46] width 14 height 24
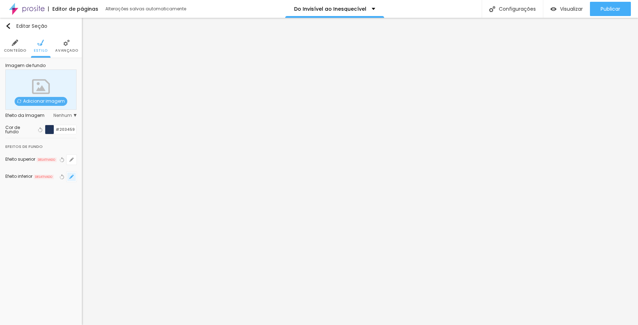
click at [71, 177] on icon "button" at bounding box center [71, 176] width 3 height 3
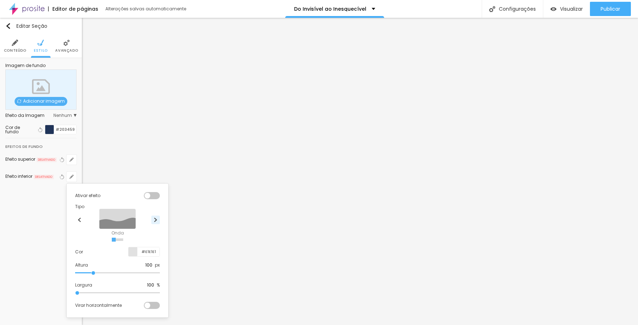
click at [155, 221] on img at bounding box center [155, 220] width 4 height 4
click at [156, 252] on input "#E1E1E1" at bounding box center [148, 251] width 22 height 9
paste input "203459"
click at [199, 210] on div at bounding box center [319, 162] width 638 height 325
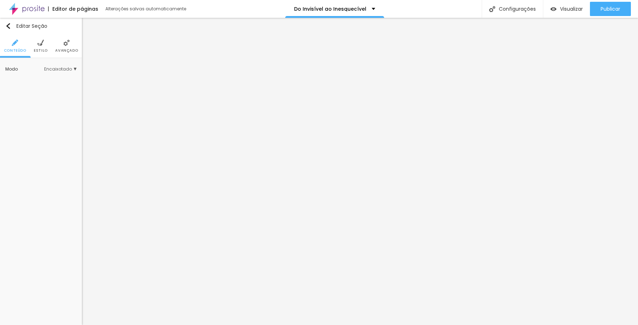
click at [43, 49] on span "Estilo" at bounding box center [41, 51] width 14 height 4
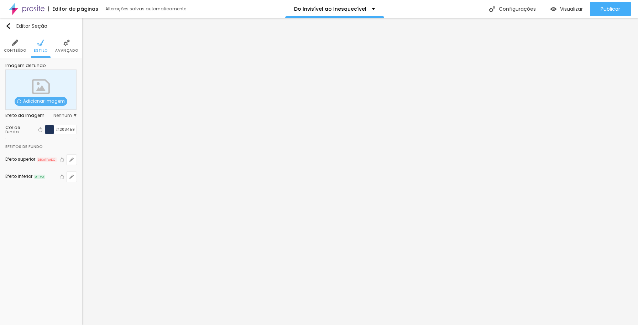
click at [52, 131] on div at bounding box center [49, 129] width 9 height 9
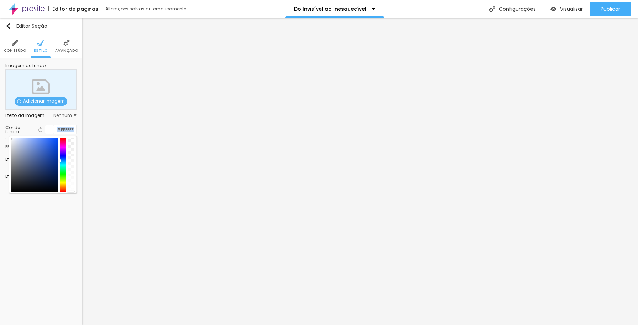
drag, startPoint x: 27, startPoint y: 151, endPoint x: 4, endPoint y: 132, distance: 29.6
click at [4, 132] on div "Imagem de fundo Adicionar imagem Efeito da Imagem Nenhum Nenhum Parallax Cor de…" at bounding box center [41, 126] width 82 height 137
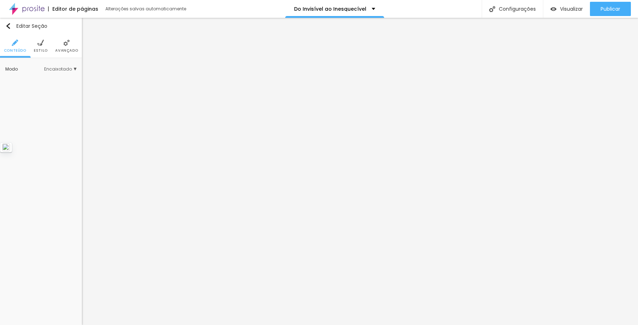
click at [43, 49] on span "Estilo" at bounding box center [41, 51] width 14 height 4
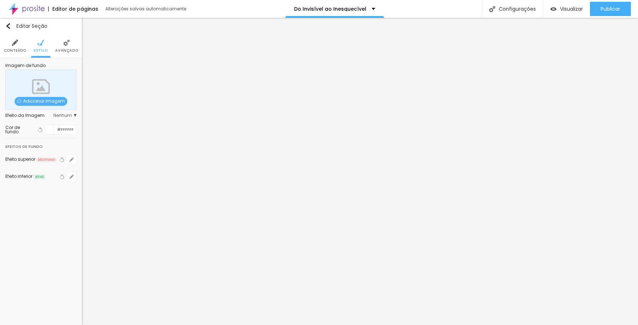
click at [65, 49] on span "Avançado" at bounding box center [66, 51] width 23 height 4
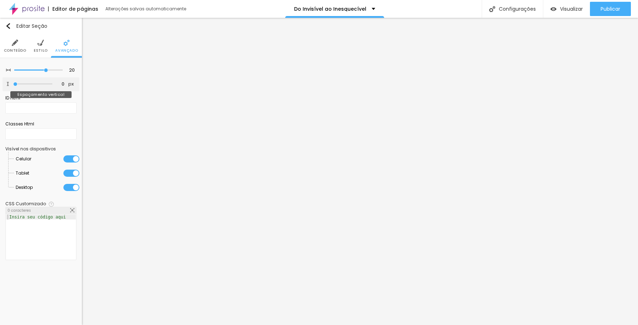
drag, startPoint x: 18, startPoint y: 83, endPoint x: 15, endPoint y: 85, distance: 3.7
click at [15, 85] on input "range" at bounding box center [32, 84] width 39 height 4
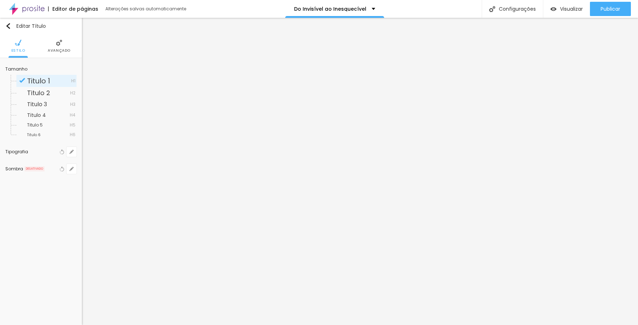
click at [59, 43] on img at bounding box center [59, 43] width 6 height 6
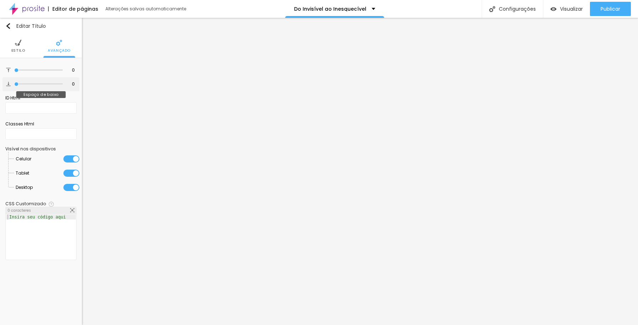
drag, startPoint x: 18, startPoint y: 84, endPoint x: 10, endPoint y: 88, distance: 9.1
click at [14, 86] on input "range" at bounding box center [38, 84] width 48 height 4
drag, startPoint x: 17, startPoint y: 71, endPoint x: 28, endPoint y: 77, distance: 12.6
click at [28, 72] on input "range" at bounding box center [38, 70] width 48 height 4
click at [19, 50] on span "Estilo" at bounding box center [18, 51] width 14 height 4
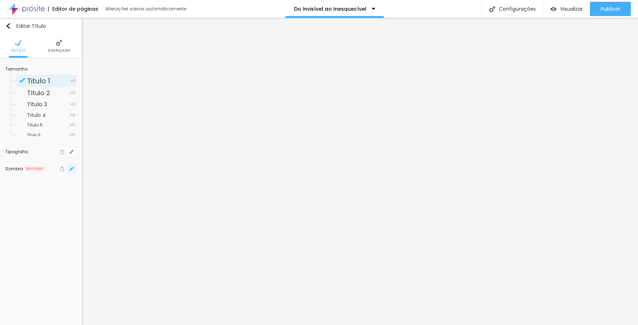
click at [70, 169] on icon "button" at bounding box center [71, 168] width 3 height 3
click at [126, 186] on div at bounding box center [128, 186] width 16 height 7
click at [174, 186] on div at bounding box center [319, 162] width 638 height 325
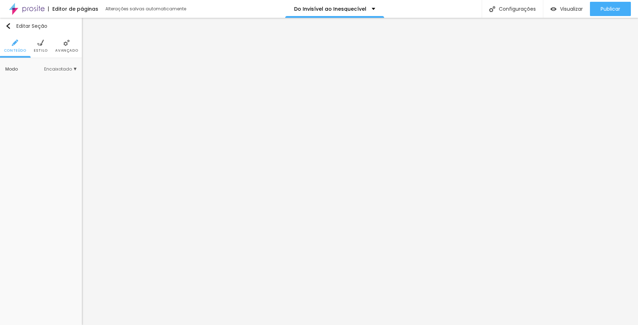
click at [43, 50] on span "Estilo" at bounding box center [41, 51] width 14 height 4
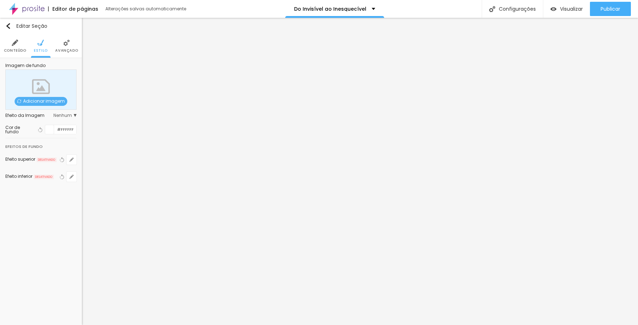
click at [50, 129] on div at bounding box center [49, 129] width 9 height 9
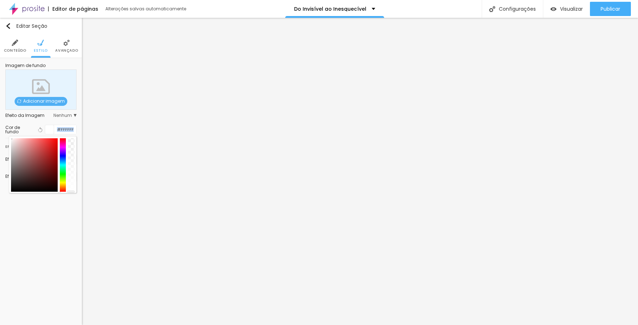
drag, startPoint x: 22, startPoint y: 148, endPoint x: 9, endPoint y: 133, distance: 20.1
click at [9, 133] on div "Cor de fundo Voltar ao padrão #FFFFFF" at bounding box center [40, 130] width 71 height 10
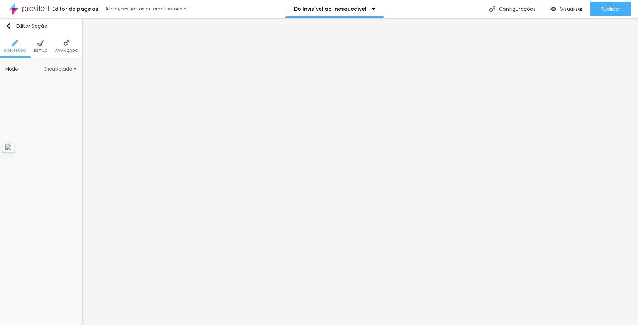
click at [42, 49] on span "Estilo" at bounding box center [41, 51] width 14 height 4
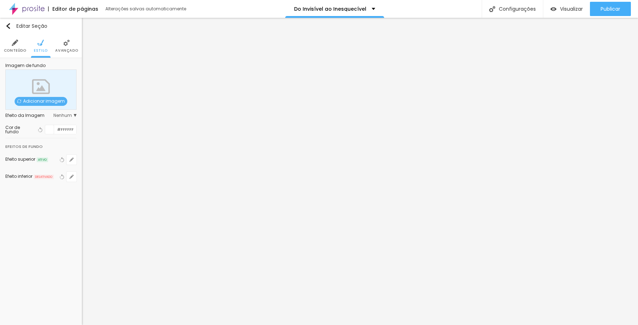
click at [51, 129] on div at bounding box center [49, 129] width 9 height 9
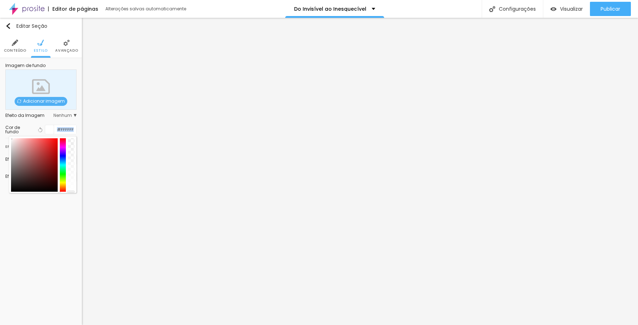
drag, startPoint x: 22, startPoint y: 149, endPoint x: 8, endPoint y: 133, distance: 21.5
click at [8, 133] on div "Cor de fundo Voltar ao padrão #FFFFFF" at bounding box center [40, 130] width 71 height 10
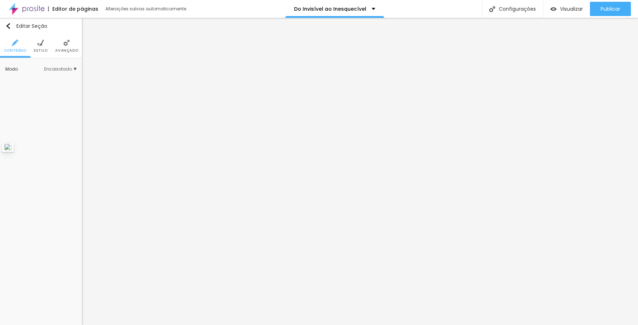
click at [45, 49] on span "Estilo" at bounding box center [41, 51] width 14 height 4
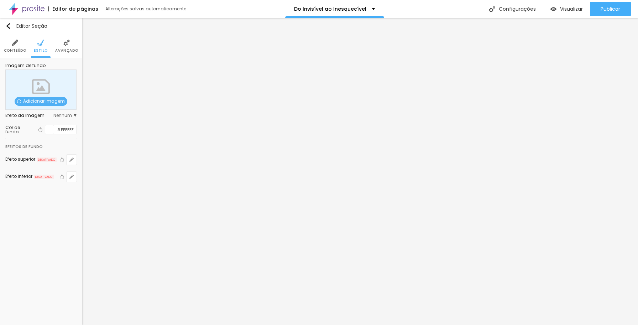
click at [50, 129] on div at bounding box center [49, 129] width 9 height 9
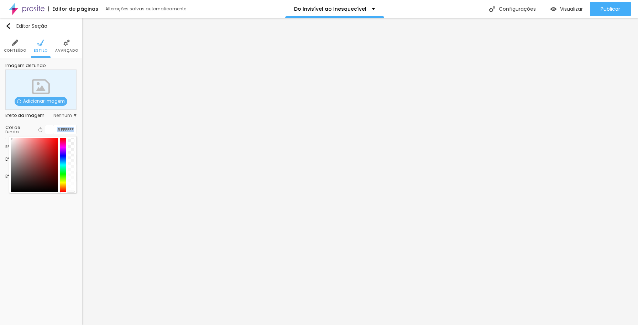
drag, startPoint x: 22, startPoint y: 150, endPoint x: 7, endPoint y: 134, distance: 22.4
click at [7, 134] on div "Cor de fundo Voltar ao padrão #FFFFFF" at bounding box center [40, 130] width 71 height 10
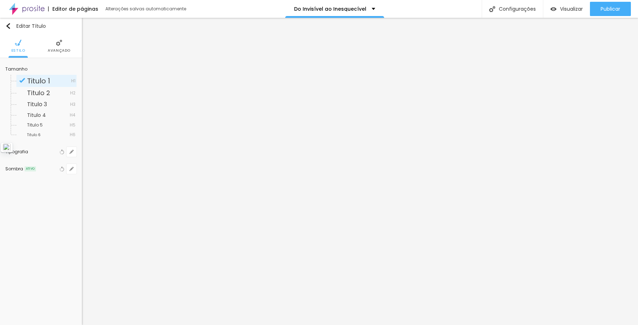
click at [59, 50] on span "Avançado" at bounding box center [59, 51] width 23 height 4
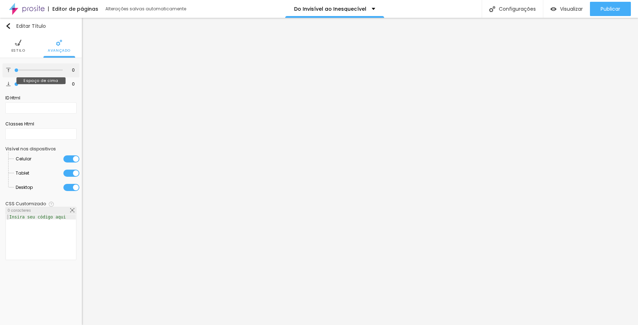
drag, startPoint x: 27, startPoint y: 70, endPoint x: 11, endPoint y: 67, distance: 16.4
click at [14, 68] on input "range" at bounding box center [38, 70] width 48 height 4
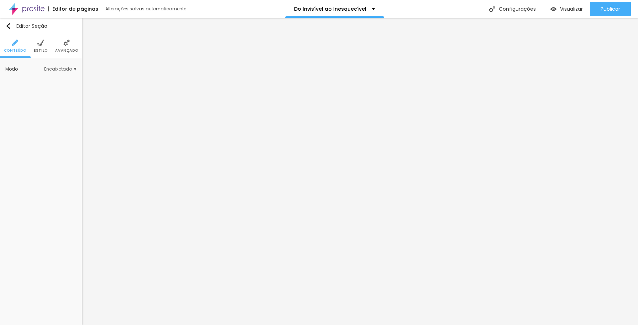
click at [63, 49] on span "Avançado" at bounding box center [66, 51] width 23 height 4
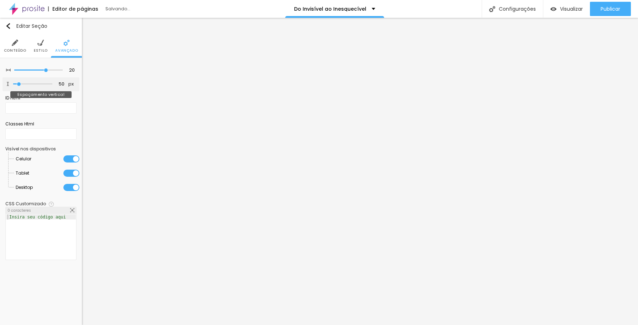
click at [19, 83] on input "range" at bounding box center [32, 84] width 39 height 4
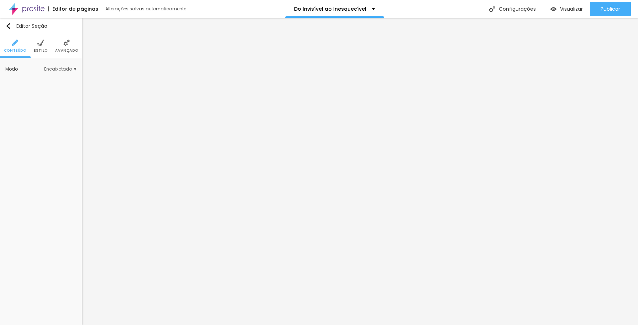
click at [64, 49] on span "Avançado" at bounding box center [66, 51] width 23 height 4
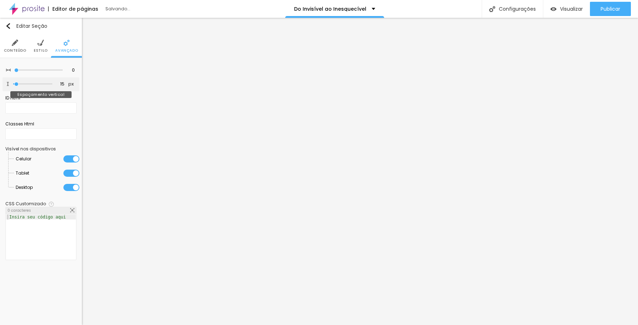
click at [17, 83] on input "range" at bounding box center [32, 84] width 39 height 4
drag, startPoint x: 17, startPoint y: 69, endPoint x: 43, endPoint y: 71, distance: 26.1
click at [43, 71] on input "range" at bounding box center [38, 70] width 48 height 4
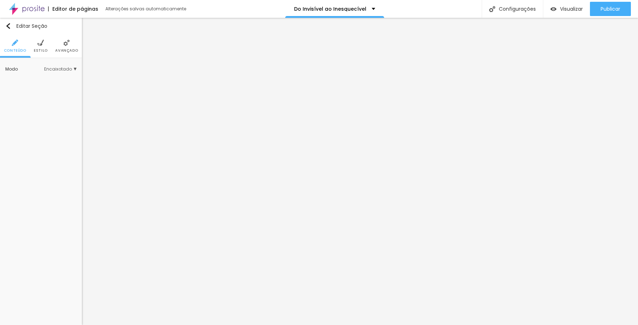
click at [68, 50] on span "Avançado" at bounding box center [66, 51] width 23 height 4
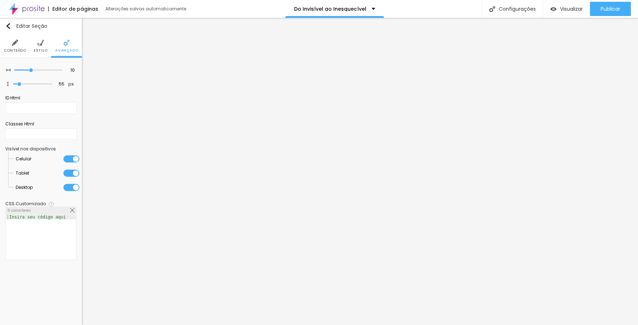
click at [40, 49] on span "Estilo" at bounding box center [41, 51] width 14 height 4
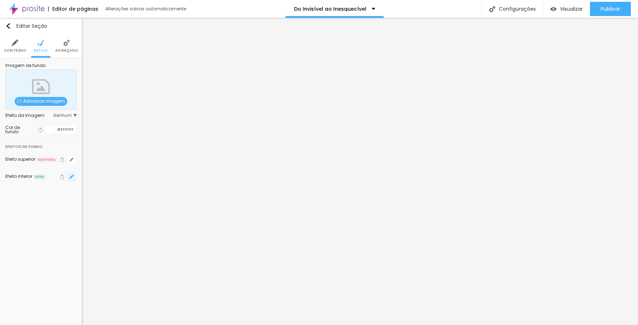
click at [72, 176] on icon "button" at bounding box center [71, 176] width 3 height 3
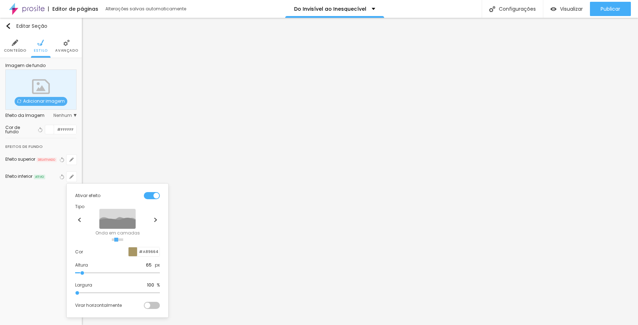
drag, startPoint x: 82, startPoint y: 272, endPoint x: 83, endPoint y: 278, distance: 6.1
click at [83, 275] on input "range" at bounding box center [117, 273] width 85 height 4
drag, startPoint x: 78, startPoint y: 293, endPoint x: 36, endPoint y: 314, distance: 47.3
click at [75, 294] on input "range" at bounding box center [117, 293] width 85 height 4
click at [121, 153] on div at bounding box center [319, 162] width 638 height 325
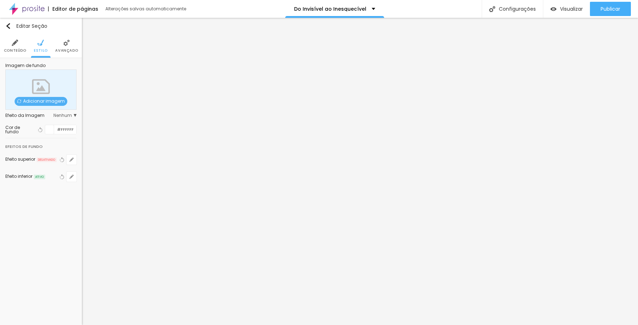
click at [50, 130] on div at bounding box center [49, 129] width 9 height 9
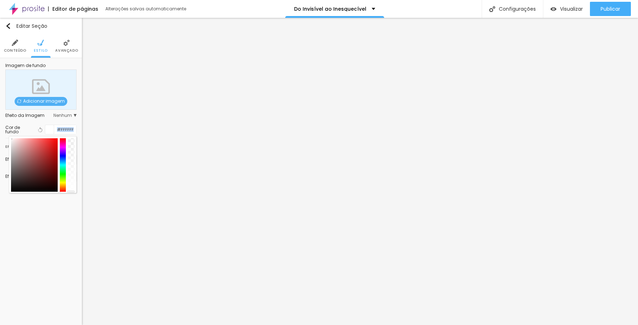
drag, startPoint x: 27, startPoint y: 150, endPoint x: 7, endPoint y: 133, distance: 26.8
click at [7, 133] on div "Cor de fundo Voltar ao padrão #FFFFFF" at bounding box center [40, 130] width 71 height 10
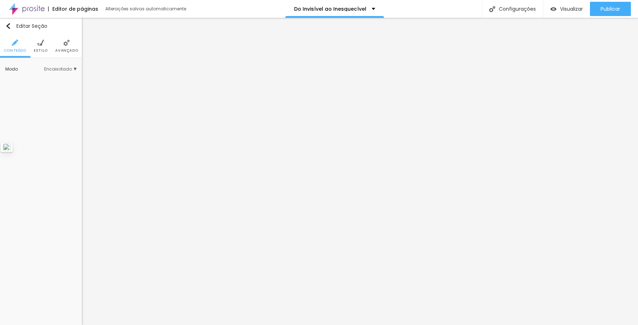
click at [65, 49] on span "Avançado" at bounding box center [66, 51] width 23 height 4
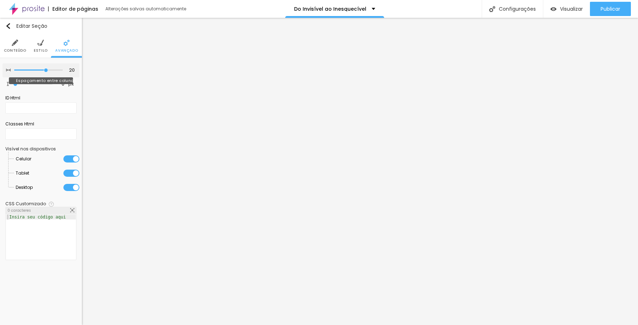
drag, startPoint x: 17, startPoint y: 69, endPoint x: 43, endPoint y: 71, distance: 26.0
click at [43, 71] on input "range" at bounding box center [38, 70] width 48 height 4
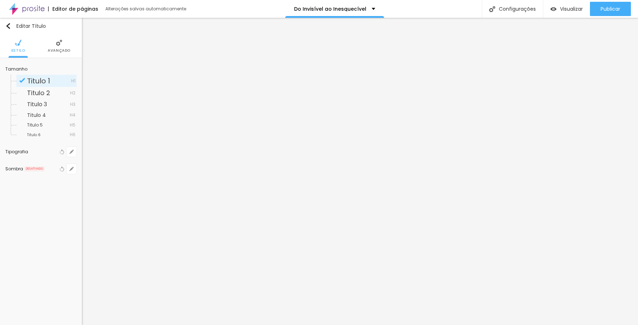
click at [61, 47] on li "Avançado" at bounding box center [59, 46] width 23 height 24
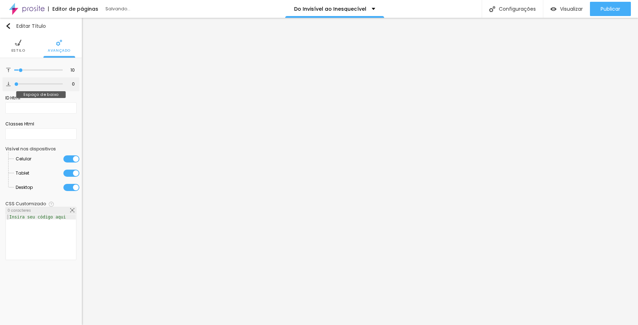
drag, startPoint x: 22, startPoint y: 83, endPoint x: 10, endPoint y: 85, distance: 12.0
click at [14, 85] on input "range" at bounding box center [38, 84] width 48 height 4
drag, startPoint x: 21, startPoint y: 70, endPoint x: 37, endPoint y: 70, distance: 16.0
click at [37, 70] on input "range" at bounding box center [38, 70] width 48 height 4
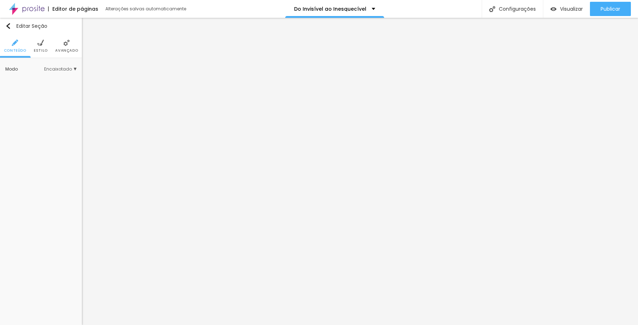
click at [68, 47] on li "Avançado" at bounding box center [66, 46] width 23 height 24
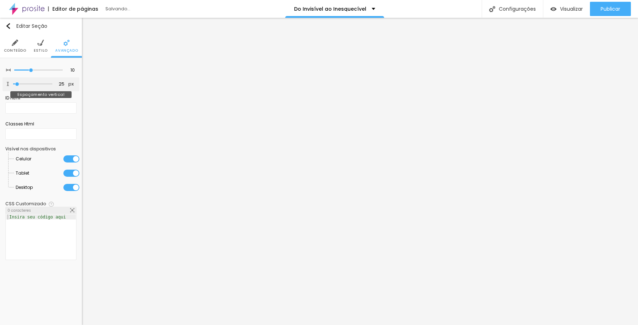
click at [17, 84] on input "range" at bounding box center [32, 84] width 39 height 4
click at [20, 83] on input "range" at bounding box center [32, 84] width 39 height 4
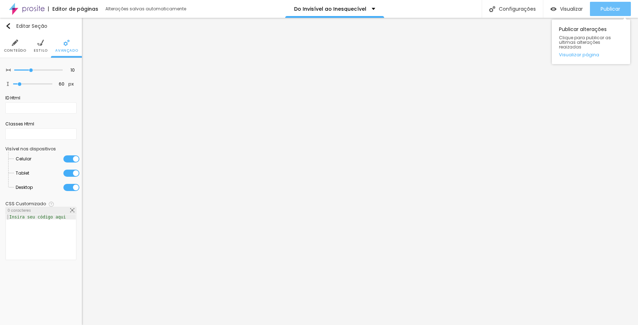
click at [607, 11] on span "Publicar" at bounding box center [611, 9] width 20 height 6
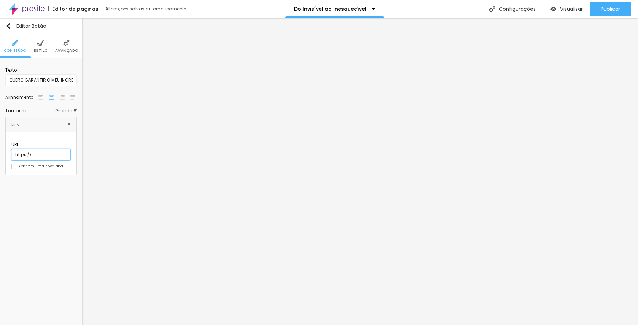
click at [43, 149] on input "https://" at bounding box center [40, 154] width 59 height 11
paste input "[DOMAIN_NAME][URL]"
click at [45, 187] on div "Editar Botão Conteúdo Estilo Avançado Texto QUERO GARANTIR O MEU INGRESSO AGORA…" at bounding box center [41, 171] width 82 height 307
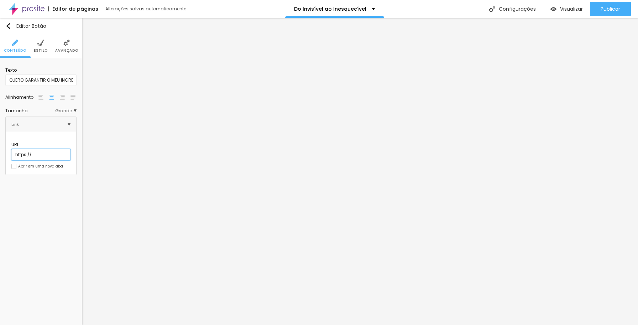
click at [53, 149] on input "https://" at bounding box center [40, 154] width 59 height 11
click at [28, 149] on input "https://" at bounding box center [40, 154] width 59 height 11
type input "[URL][DOMAIN_NAME]"
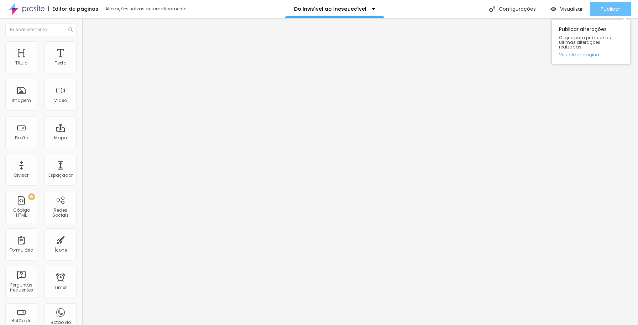
click at [615, 10] on span "Publicar" at bounding box center [611, 9] width 20 height 6
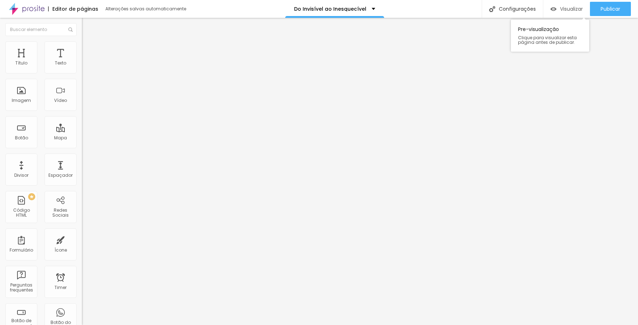
click at [568, 8] on span "Visualizar" at bounding box center [571, 9] width 23 height 6
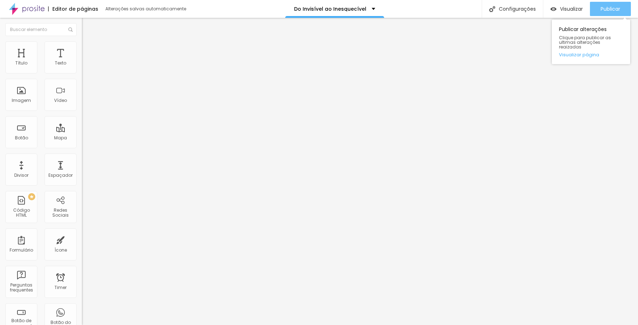
click at [616, 9] on span "Publicar" at bounding box center [611, 9] width 20 height 6
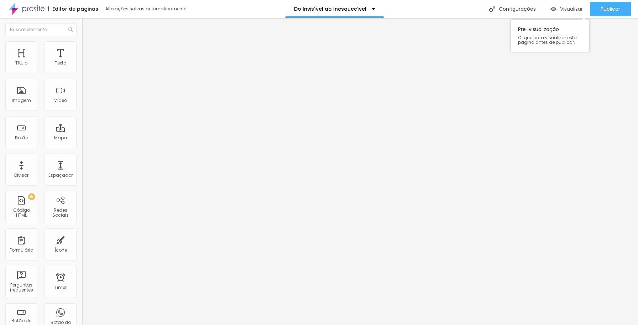
click at [575, 9] on span "Visualizar" at bounding box center [571, 9] width 23 height 6
